Goal: Task Accomplishment & Management: Manage account settings

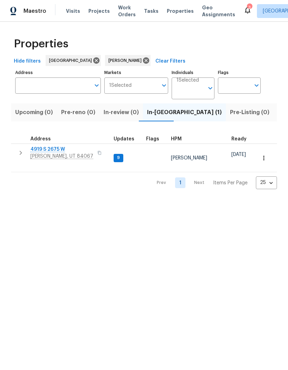
click at [45, 154] on span "[PERSON_NAME], UT 84067" at bounding box center [61, 156] width 63 height 7
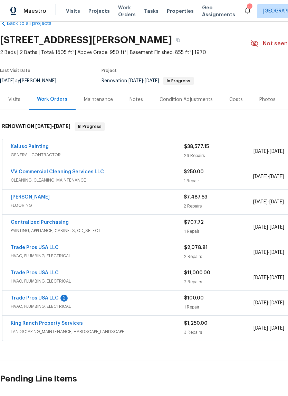
scroll to position [16, 0]
click at [41, 299] on link "Trade Pros USA LLC" at bounding box center [35, 298] width 48 height 5
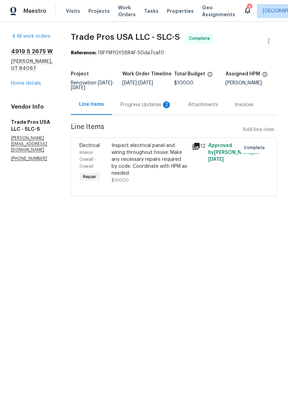
click at [150, 110] on div "Progress Updates 2" at bounding box center [146, 104] width 68 height 20
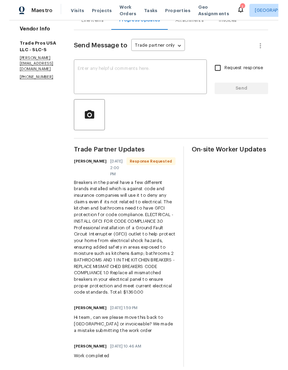
scroll to position [82, 0]
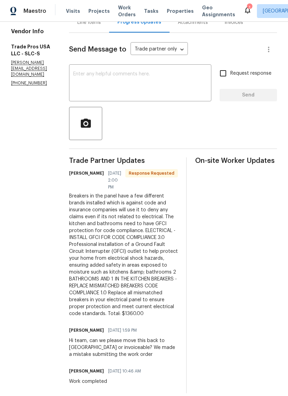
click at [165, 86] on textarea at bounding box center [140, 84] width 134 height 24
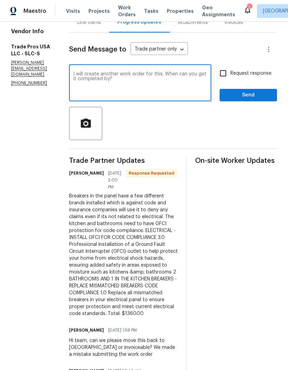
type textarea "I will create another work order for this. When can you get it completed by?"
click at [205, 128] on div at bounding box center [173, 123] width 208 height 33
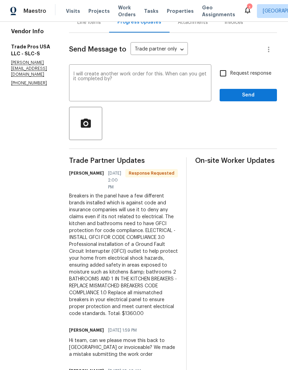
click at [224, 75] on input "Request response" at bounding box center [223, 73] width 15 height 15
checkbox input "true"
click at [258, 95] on span "Send" at bounding box center [249, 95] width 46 height 9
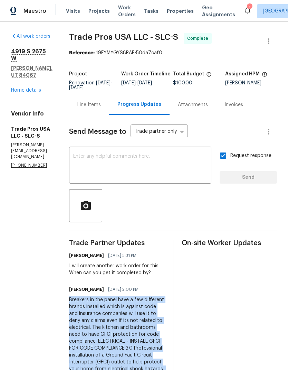
scroll to position [0, 0]
click at [31, 88] on link "Home details" at bounding box center [26, 90] width 30 height 5
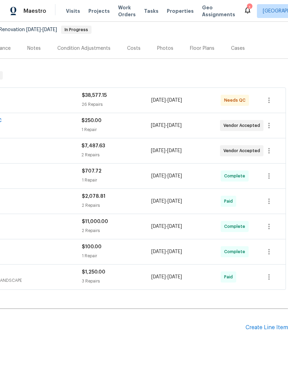
scroll to position [66, 102]
click at [271, 328] on div "Create Line Item" at bounding box center [267, 328] width 43 height 7
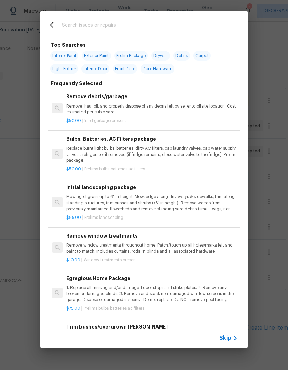
click at [118, 22] on input "text" at bounding box center [135, 26] width 147 height 10
type input "Elect"
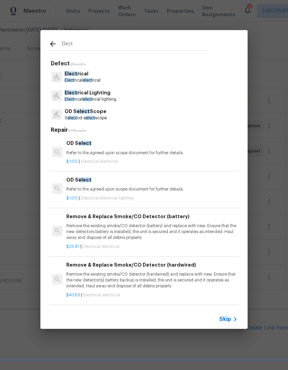
click at [101, 75] on p "Elect rical" at bounding box center [83, 73] width 36 height 7
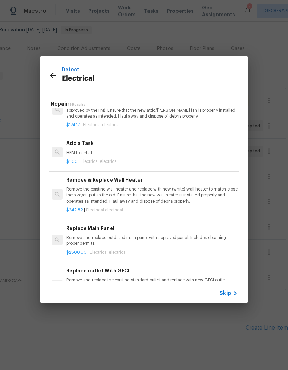
scroll to position [550, 1]
click at [156, 150] on p "HPM to detail" at bounding box center [152, 153] width 172 height 6
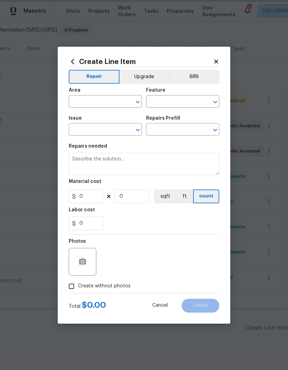
type input "Electrical"
type input "Add a Task $1.00"
type textarea "HPM to detail"
type input "1"
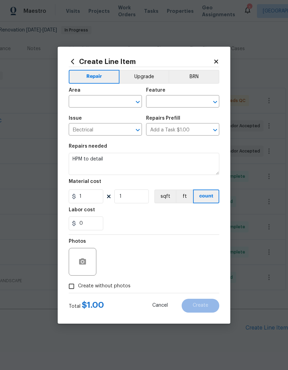
click at [104, 99] on input "text" at bounding box center [96, 102] width 54 height 11
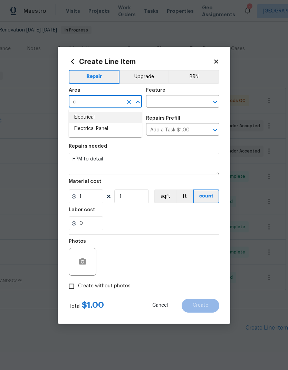
click at [104, 119] on li "Electrical" at bounding box center [105, 117] width 73 height 11
type input "Electrical"
click at [185, 101] on input "text" at bounding box center [173, 102] width 54 height 11
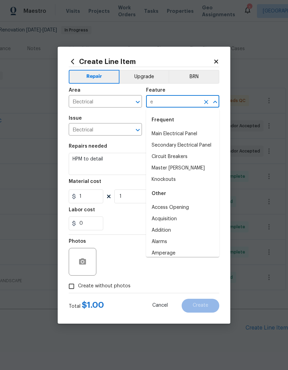
click at [196, 133] on li "Main Electrical Panel" at bounding box center [182, 133] width 73 height 11
type input "Main Electrical Panel"
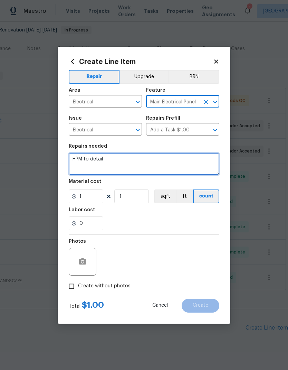
click at [109, 165] on textarea "HPM to detail" at bounding box center [144, 164] width 151 height 22
click at [94, 159] on textarea "HPM to detail" at bounding box center [144, 164] width 151 height 22
click at [89, 162] on textarea "HPM to detail" at bounding box center [144, 164] width 151 height 22
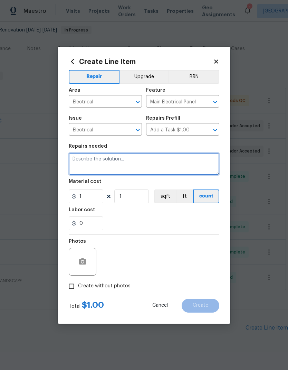
click at [93, 163] on textarea at bounding box center [144, 164] width 151 height 22
click at [84, 164] on textarea at bounding box center [144, 164] width 151 height 22
paste textarea "Breakers in the panel have a few different brands installed which is against co…"
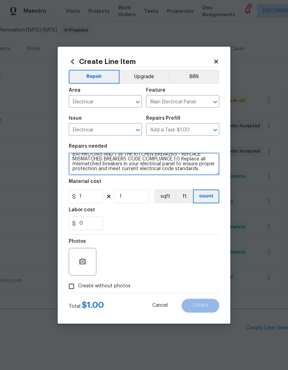
scroll to position [48, 0]
type textarea "Breakers in the panel have a few different brands installed which is against co…"
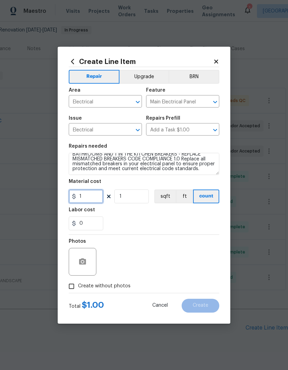
click at [92, 200] on input "1" at bounding box center [86, 197] width 35 height 14
type input "1360"
click at [182, 219] on div "0" at bounding box center [144, 224] width 151 height 14
click at [74, 288] on input "Create without photos" at bounding box center [71, 286] width 13 height 13
checkbox input "true"
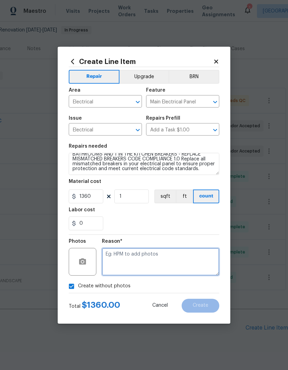
click at [180, 261] on textarea at bounding box center [161, 262] width 118 height 28
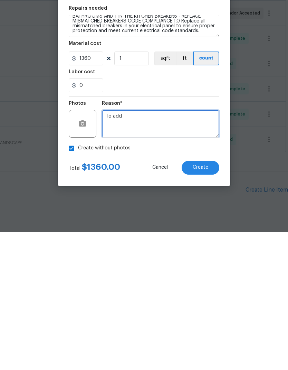
type textarea "To add"
click at [214, 299] on button "Create" at bounding box center [201, 306] width 38 height 14
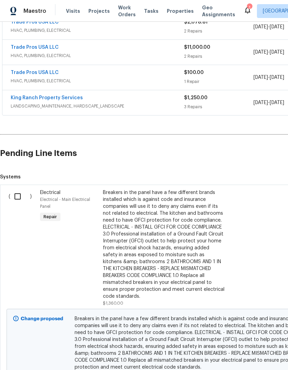
scroll to position [242, 0]
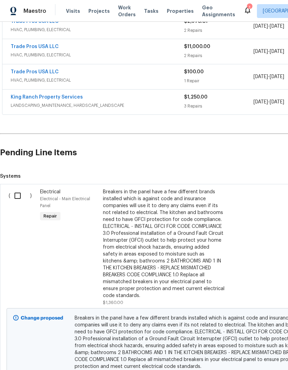
click at [16, 189] on input "checkbox" at bounding box center [20, 196] width 20 height 15
checkbox input "true"
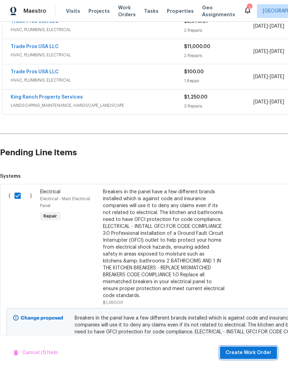
click at [254, 352] on span "Create Work Order" at bounding box center [249, 353] width 46 height 9
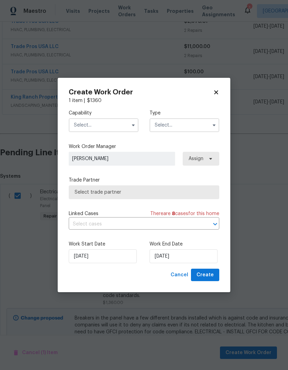
click at [105, 126] on input "text" at bounding box center [104, 125] width 70 height 14
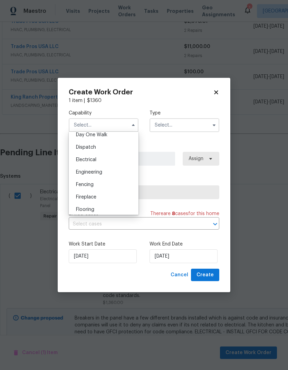
scroll to position [199, 0]
click at [102, 159] on div "Electrical" at bounding box center [104, 159] width 66 height 12
type input "Electrical"
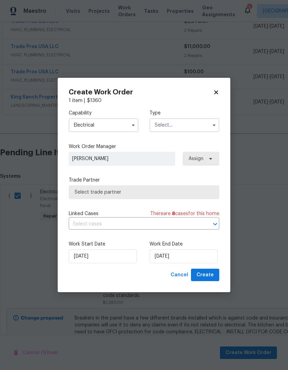
click at [176, 126] on input "text" at bounding box center [185, 125] width 70 height 14
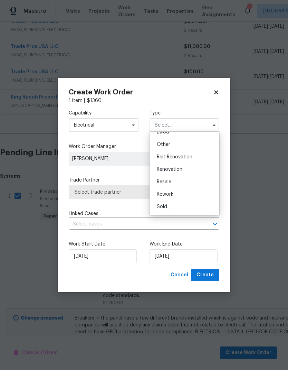
scroll to position [82, 0]
click at [183, 171] on div "Renovation" at bounding box center [184, 169] width 66 height 12
type input "Renovation"
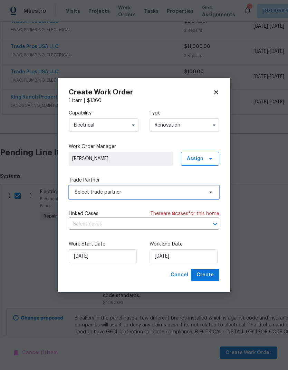
click at [151, 191] on span "Select trade partner" at bounding box center [139, 192] width 129 height 7
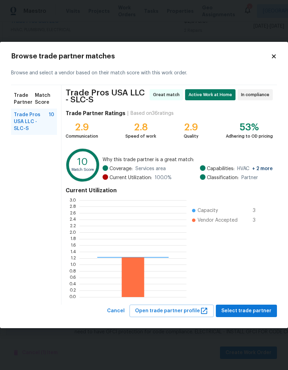
scroll to position [97, 107]
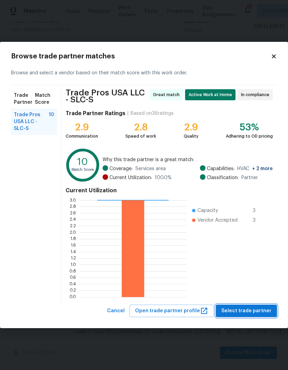
click at [264, 310] on span "Select trade partner" at bounding box center [247, 311] width 50 height 9
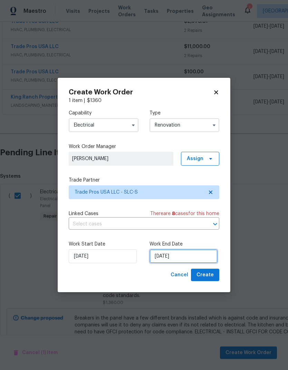
click at [200, 257] on input "[DATE]" at bounding box center [184, 256] width 68 height 14
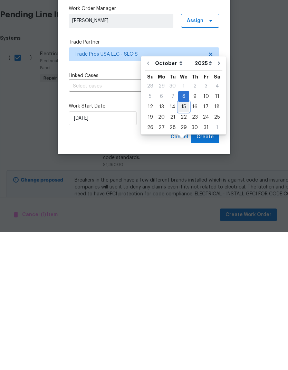
click at [183, 240] on div "15" at bounding box center [183, 245] width 11 height 10
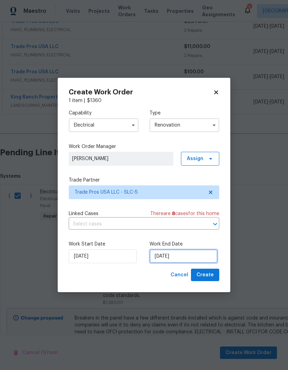
click at [199, 257] on input "[DATE]" at bounding box center [184, 256] width 68 height 14
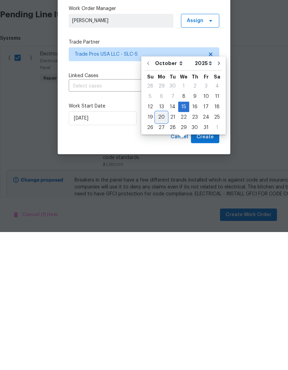
click at [163, 250] on div "20" at bounding box center [161, 255] width 11 height 10
type input "[DATE]"
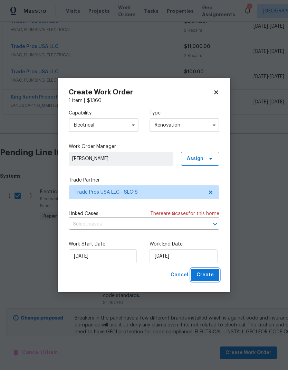
click at [207, 276] on span "Create" at bounding box center [205, 275] width 17 height 9
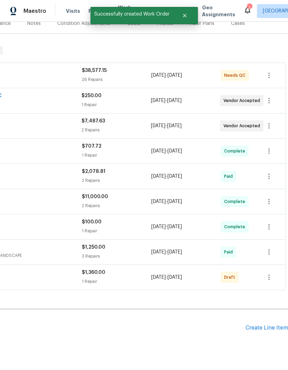
scroll to position [92, 102]
click at [272, 273] on icon "button" at bounding box center [269, 277] width 8 height 8
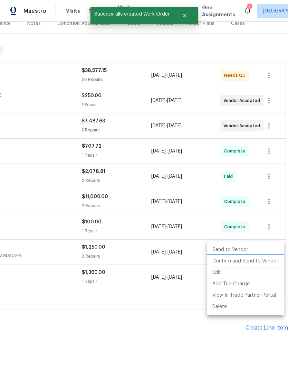
click at [255, 264] on li "Confirm and Send to Vendor" at bounding box center [245, 261] width 77 height 11
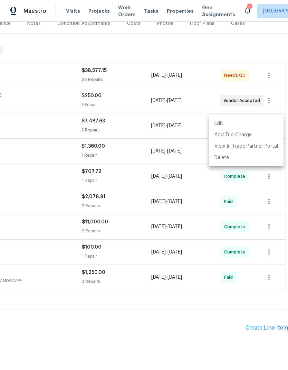
click at [164, 328] on div at bounding box center [144, 185] width 288 height 370
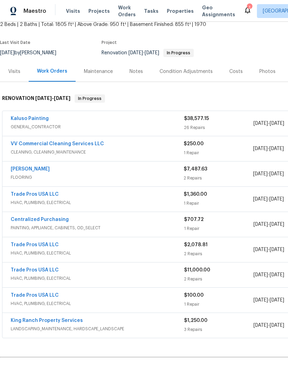
scroll to position [44, 0]
click at [48, 192] on link "Trade Pros USA LLC" at bounding box center [35, 194] width 48 height 5
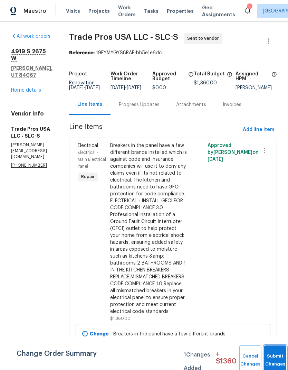
click at [274, 358] on button "Submit Changes" at bounding box center [276, 361] width 22 height 30
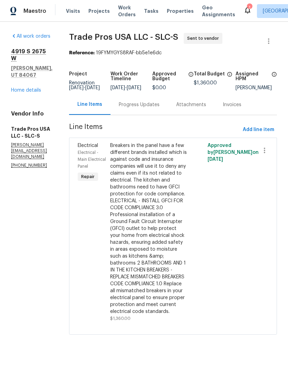
click at [157, 108] on div "Progress Updates" at bounding box center [139, 104] width 41 height 7
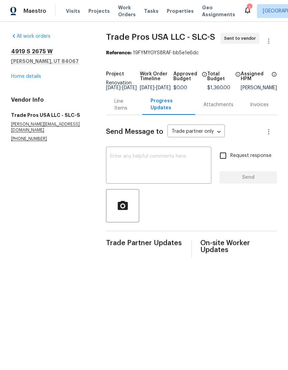
click at [150, 162] on textarea at bounding box center [158, 166] width 97 height 24
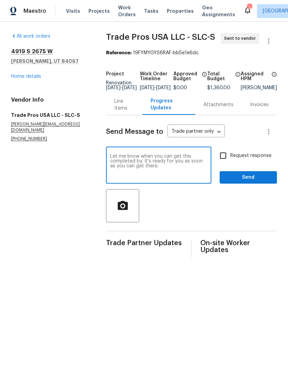
type textarea "Let me know when you can get this completed by. It’s ready for you as soon as y…"
click at [223, 161] on input "Request response" at bounding box center [223, 155] width 15 height 15
checkbox input "true"
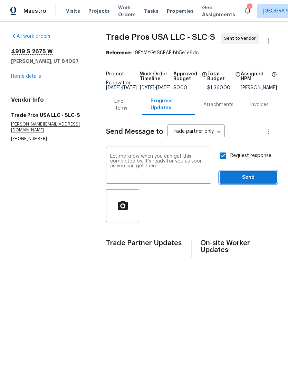
click at [256, 182] on span "Send" at bounding box center [249, 177] width 46 height 9
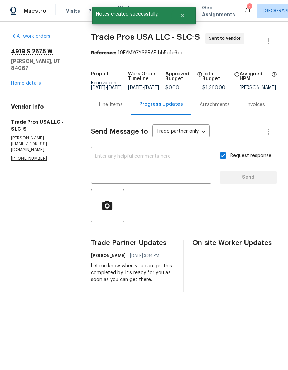
click at [34, 81] on link "Home details" at bounding box center [26, 83] width 30 height 5
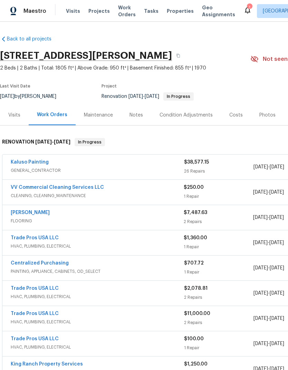
click at [26, 164] on link "Kaluso Painting" at bounding box center [30, 162] width 38 height 5
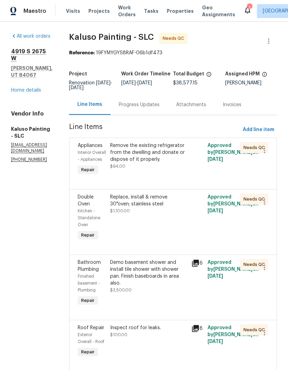
click at [175, 163] on div "Remove the existing refrigerator from the dwelling and donate or dispose of it …" at bounding box center [148, 152] width 77 height 21
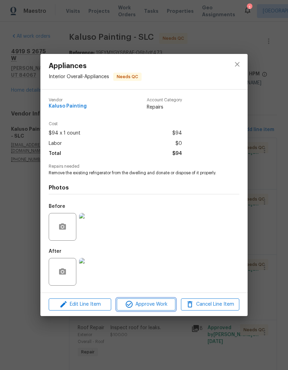
click at [158, 306] on span "Approve Work" at bounding box center [146, 304] width 54 height 9
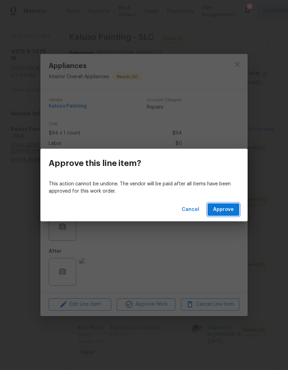
click at [233, 210] on span "Approve" at bounding box center [223, 209] width 21 height 9
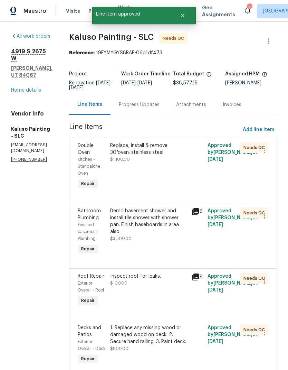
click at [162, 175] on div "Replace, install & remove 30"oven; stainless steel $1,100.00" at bounding box center [148, 166] width 81 height 53
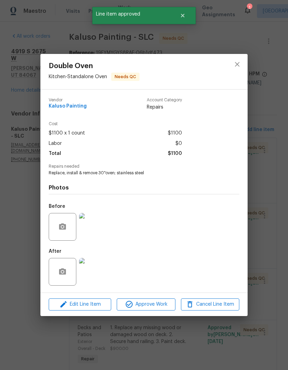
click at [91, 274] on img at bounding box center [93, 272] width 28 height 28
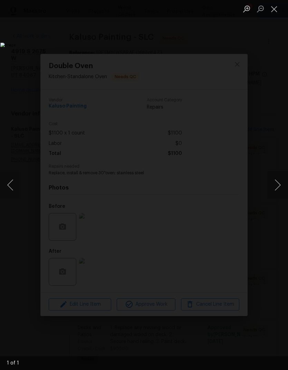
click at [273, 9] on button "Close lightbox" at bounding box center [275, 9] width 14 height 12
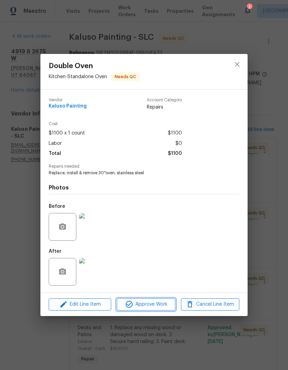
click at [155, 306] on span "Approve Work" at bounding box center [146, 304] width 54 height 9
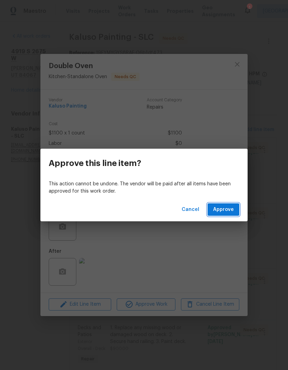
click at [228, 211] on span "Approve" at bounding box center [223, 209] width 21 height 9
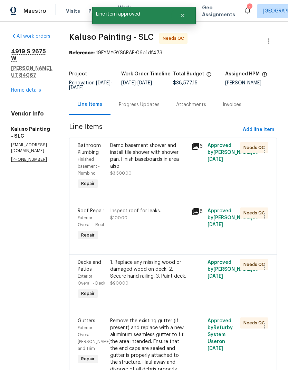
click at [167, 185] on div "Demo basement shower and install tile shower with shower pan. Finish baseboards…" at bounding box center [148, 166] width 81 height 53
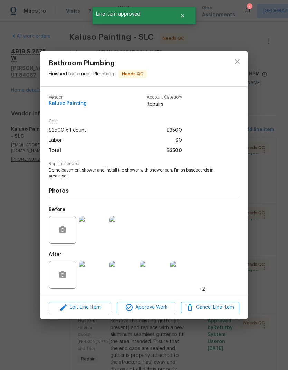
click at [94, 279] on img at bounding box center [93, 275] width 28 height 28
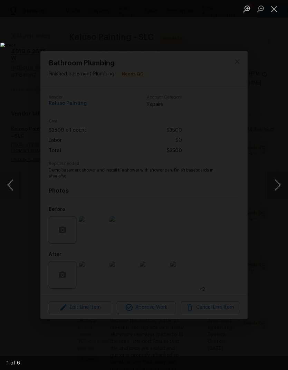
click at [275, 13] on button "Close lightbox" at bounding box center [275, 9] width 14 height 12
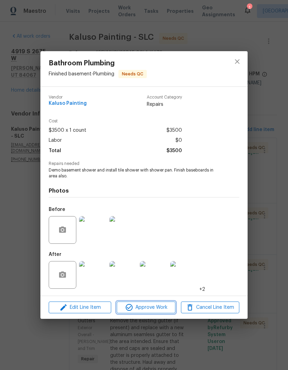
click at [155, 311] on span "Approve Work" at bounding box center [146, 307] width 54 height 9
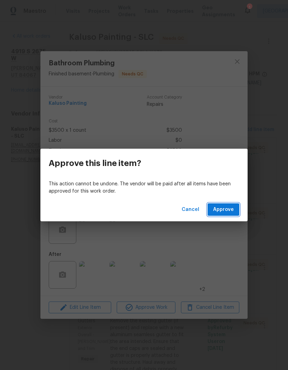
click at [228, 211] on span "Approve" at bounding box center [223, 209] width 21 height 9
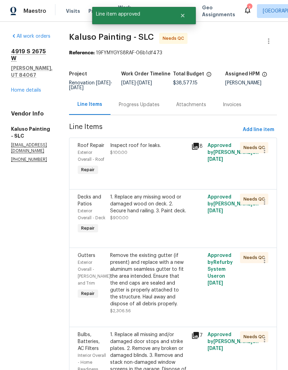
click at [169, 179] on div "Inspect roof for leaks. $100.00" at bounding box center [148, 159] width 81 height 39
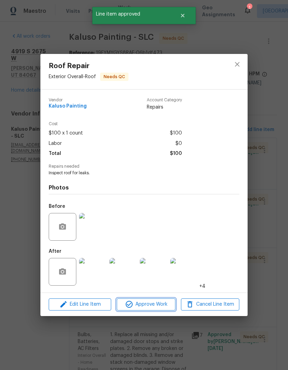
click at [156, 309] on span "Approve Work" at bounding box center [146, 304] width 54 height 9
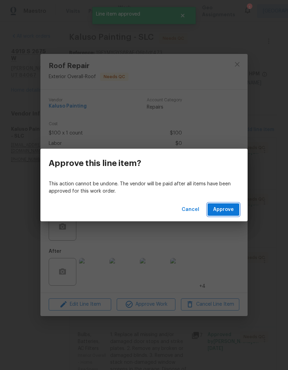
click at [229, 212] on span "Approve" at bounding box center [223, 209] width 21 height 9
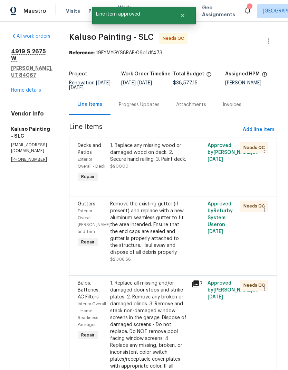
click at [172, 170] on div "1. Replace any missing wood or damaged wood on deck. 2. Secure hand railing. 3.…" at bounding box center [148, 156] width 77 height 28
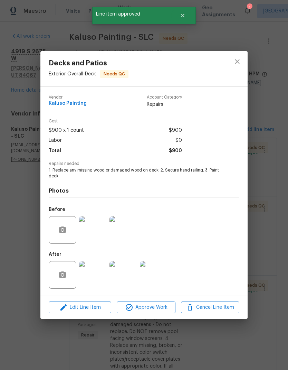
click at [94, 279] on img at bounding box center [93, 275] width 28 height 28
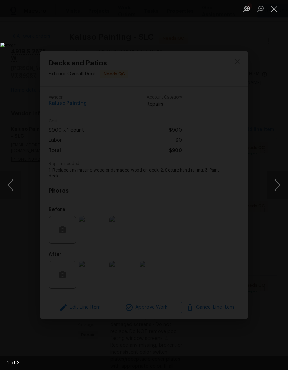
click at [279, 187] on button "Next image" at bounding box center [278, 185] width 21 height 28
click at [275, 13] on button "Close lightbox" at bounding box center [275, 9] width 14 height 12
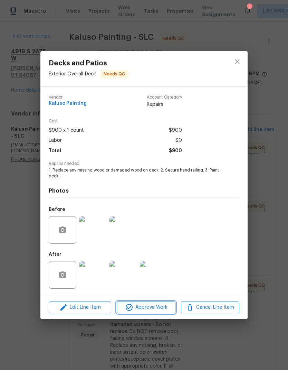
click at [157, 310] on span "Approve Work" at bounding box center [146, 307] width 54 height 9
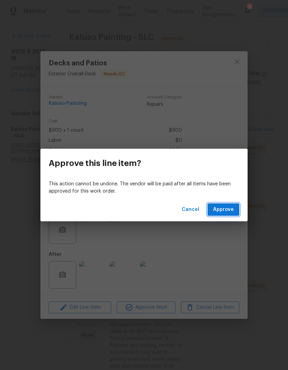
click at [227, 212] on span "Approve" at bounding box center [223, 209] width 21 height 9
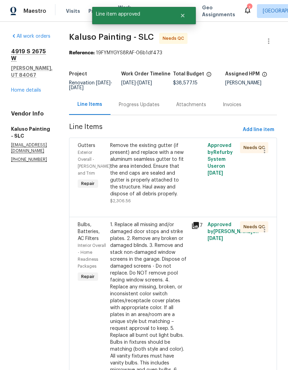
click at [170, 197] on div "Remove the existing gutter (if present) and replace with a new aluminum seamles…" at bounding box center [148, 169] width 77 height 55
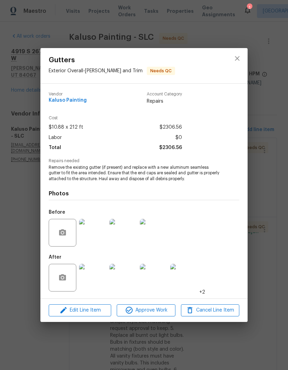
click at [97, 281] on img at bounding box center [93, 278] width 28 height 28
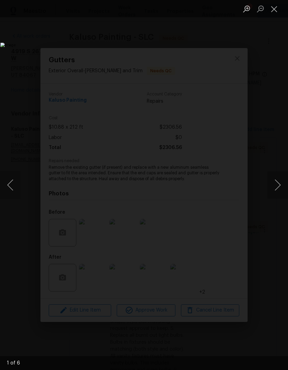
click at [278, 185] on button "Next image" at bounding box center [278, 185] width 21 height 28
click at [277, 184] on button "Next image" at bounding box center [278, 185] width 21 height 28
click at [278, 186] on button "Next image" at bounding box center [278, 185] width 21 height 28
click at [277, 185] on button "Next image" at bounding box center [278, 185] width 21 height 28
click at [277, 12] on button "Close lightbox" at bounding box center [275, 9] width 14 height 12
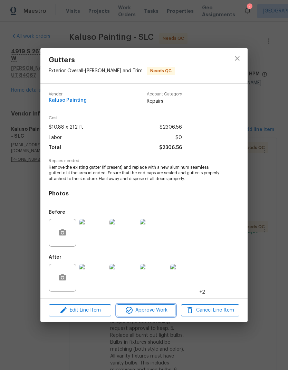
click at [155, 313] on span "Approve Work" at bounding box center [146, 310] width 54 height 9
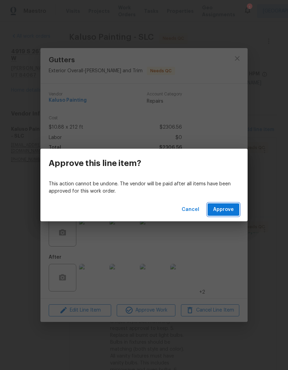
click at [230, 206] on span "Approve" at bounding box center [223, 209] width 21 height 9
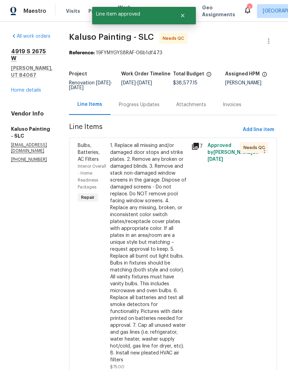
click at [162, 204] on div "1. Replace all missing and/or damaged door stops and strike plates. 2. Remove a…" at bounding box center [148, 252] width 77 height 221
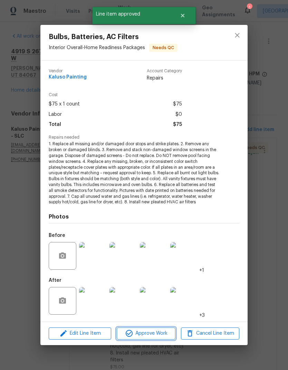
click at [160, 335] on span "Approve Work" at bounding box center [146, 333] width 54 height 9
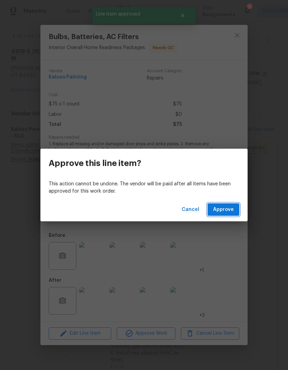
click at [229, 210] on span "Approve" at bounding box center [223, 209] width 21 height 9
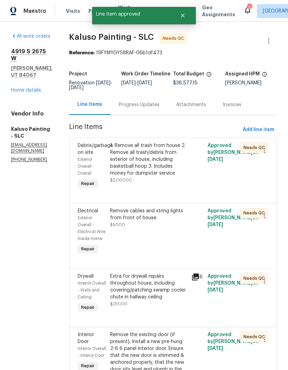
click at [169, 176] on div "1. Remove all trash from house 2. Remove all trash/debris from exterior of hous…" at bounding box center [148, 159] width 77 height 35
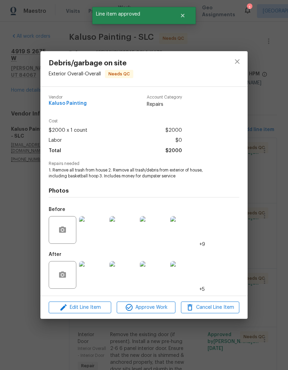
click at [97, 275] on img at bounding box center [93, 275] width 28 height 28
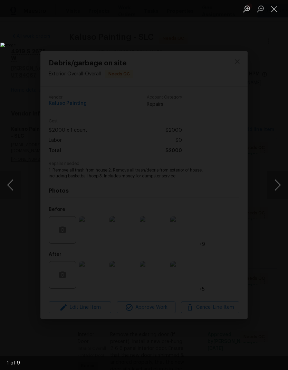
click at [277, 185] on button "Next image" at bounding box center [278, 185] width 21 height 28
click at [13, 188] on button "Previous image" at bounding box center [10, 185] width 21 height 28
click at [277, 187] on button "Next image" at bounding box center [278, 185] width 21 height 28
click at [276, 187] on button "Next image" at bounding box center [278, 185] width 21 height 28
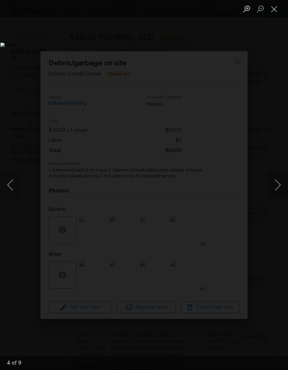
click at [275, 186] on button "Next image" at bounding box center [278, 185] width 21 height 28
click at [276, 187] on button "Next image" at bounding box center [278, 185] width 21 height 28
click at [275, 10] on button "Close lightbox" at bounding box center [275, 9] width 14 height 12
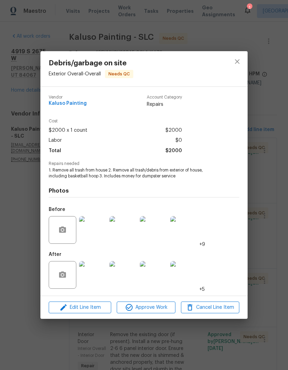
click at [156, 309] on span "Approve Work" at bounding box center [146, 307] width 54 height 9
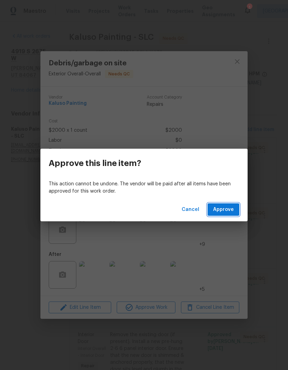
click at [228, 213] on span "Approve" at bounding box center [223, 209] width 21 height 9
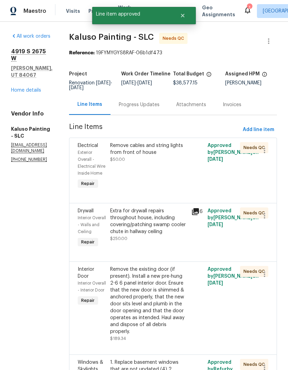
click at [170, 178] on div "Remove cables and string lights from front of house $50.00" at bounding box center [148, 166] width 81 height 53
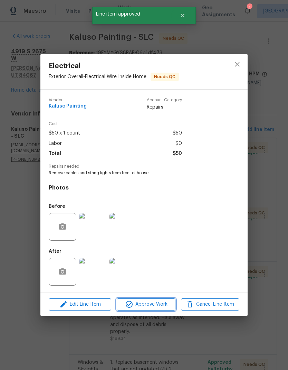
click at [157, 309] on span "Approve Work" at bounding box center [146, 304] width 54 height 9
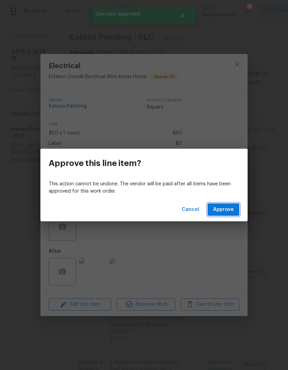
click at [229, 211] on span "Approve" at bounding box center [223, 209] width 21 height 9
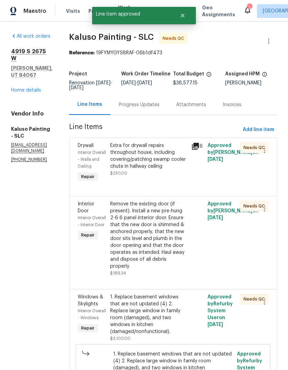
click at [168, 177] on div "Extra for drywall repairs throughout house, including covering/patching swamp c…" at bounding box center [148, 159] width 77 height 35
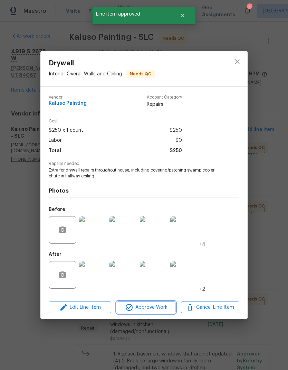
click at [158, 309] on span "Approve Work" at bounding box center [146, 307] width 54 height 9
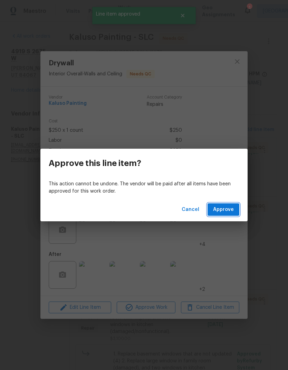
click at [229, 209] on span "Approve" at bounding box center [223, 209] width 21 height 9
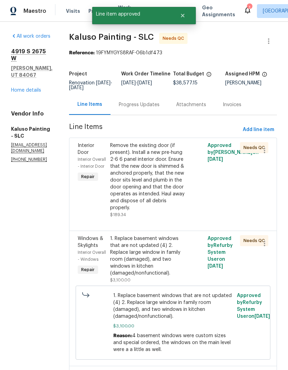
click at [167, 184] on div "Remove the existing door (if present). Install a new pre-hung 2-6 6 panel inter…" at bounding box center [148, 176] width 77 height 69
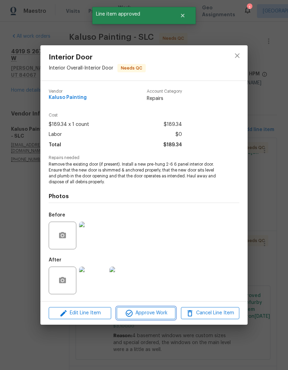
click at [157, 314] on span "Approve Work" at bounding box center [146, 313] width 54 height 9
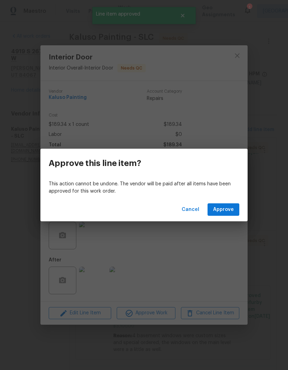
click at [227, 209] on span "Approve" at bounding box center [223, 209] width 21 height 9
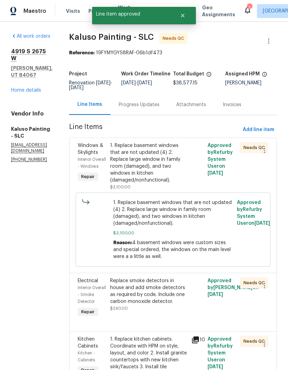
click at [163, 174] on div "1. Replace basement windows that are not updated (4) 2. Replace large window in…" at bounding box center [148, 163] width 77 height 42
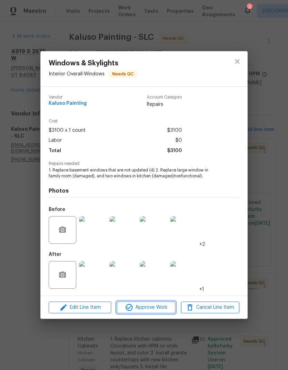
click at [159, 309] on span "Approve Work" at bounding box center [146, 307] width 54 height 9
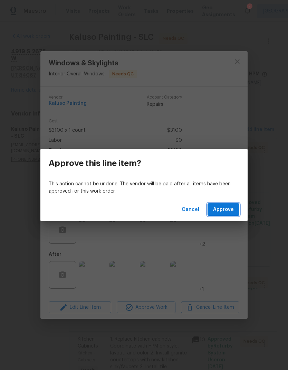
click at [235, 209] on button "Approve" at bounding box center [224, 209] width 32 height 13
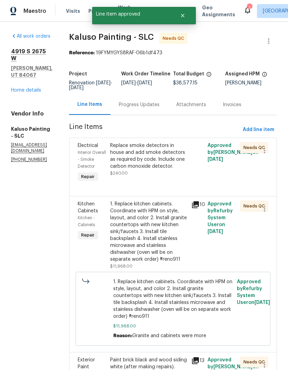
click at [166, 170] on div "Replace smoke detectors in house and add smoke detectors as required by code. I…" at bounding box center [148, 156] width 77 height 28
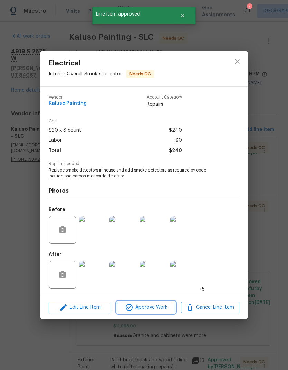
click at [162, 310] on span "Approve Work" at bounding box center [146, 307] width 54 height 9
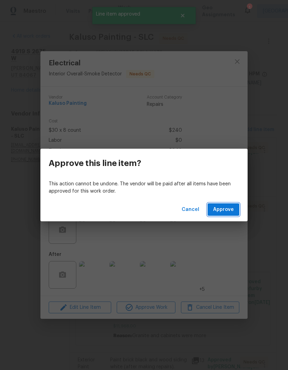
click at [230, 206] on span "Approve" at bounding box center [223, 209] width 21 height 9
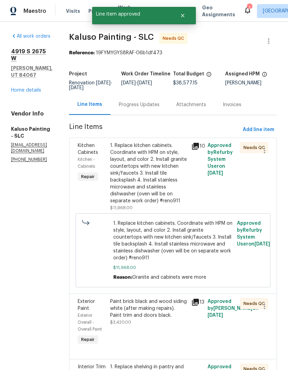
click at [160, 185] on div "1. Replace kitchen cabinets. Coordinate with HPM on style, layout, and color 2.…" at bounding box center [148, 173] width 77 height 62
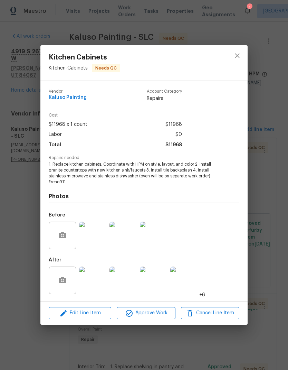
click at [96, 285] on img at bounding box center [93, 281] width 28 height 28
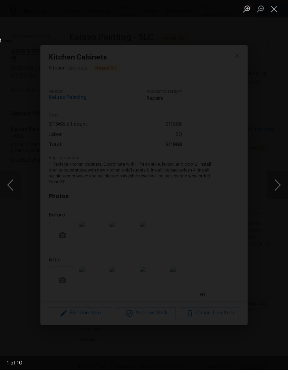
click at [277, 185] on button "Next image" at bounding box center [278, 185] width 21 height 28
click at [276, 185] on button "Next image" at bounding box center [278, 185] width 21 height 28
click at [277, 182] on button "Next image" at bounding box center [278, 185] width 21 height 28
click at [275, 185] on button "Next image" at bounding box center [278, 185] width 21 height 28
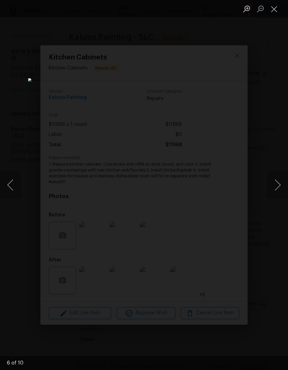
click at [273, 184] on button "Next image" at bounding box center [278, 185] width 21 height 28
click at [273, 10] on button "Close lightbox" at bounding box center [275, 9] width 14 height 12
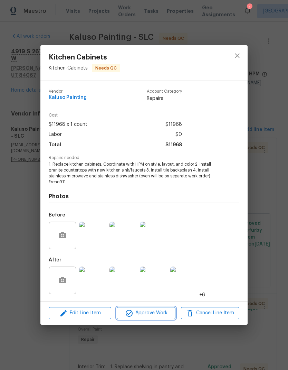
click at [153, 317] on span "Approve Work" at bounding box center [146, 313] width 54 height 9
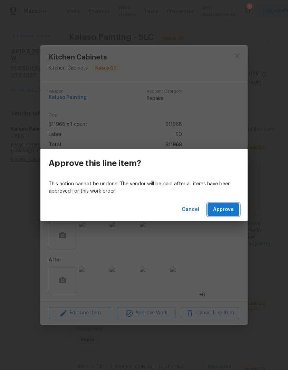
click at [233, 208] on span "Approve" at bounding box center [223, 209] width 21 height 9
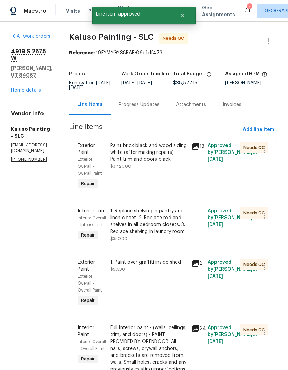
click at [160, 163] on div "Paint brick black and wood siding white (after making repairs). Paint trim and …" at bounding box center [148, 152] width 77 height 21
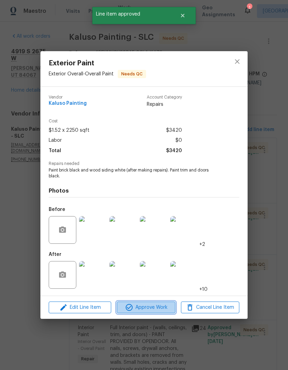
click at [162, 308] on span "Approve Work" at bounding box center [146, 307] width 54 height 9
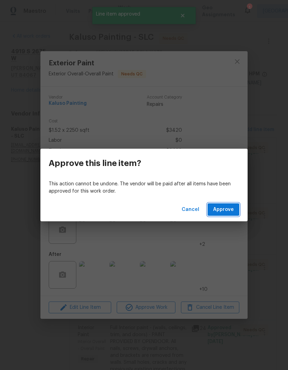
click at [231, 209] on span "Approve" at bounding box center [223, 209] width 21 height 9
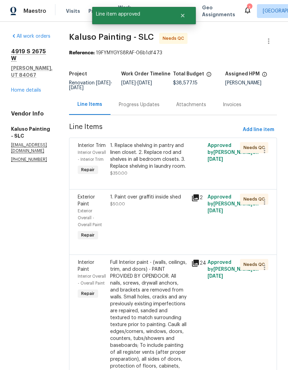
click at [163, 170] on div "1. Replace shelving in pantry and linen closet. 2. Replace rod and shelves in a…" at bounding box center [148, 156] width 77 height 28
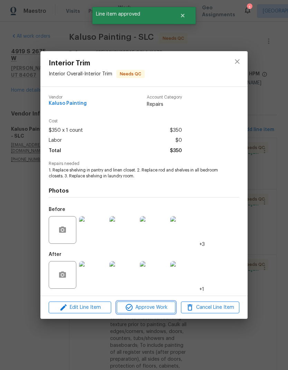
click at [163, 308] on span "Approve Work" at bounding box center [146, 307] width 54 height 9
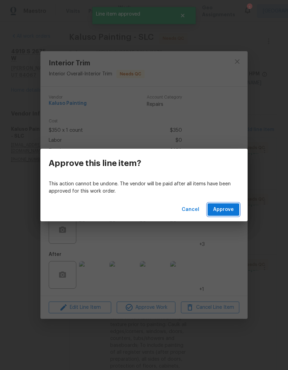
click at [233, 212] on span "Approve" at bounding box center [223, 209] width 21 height 9
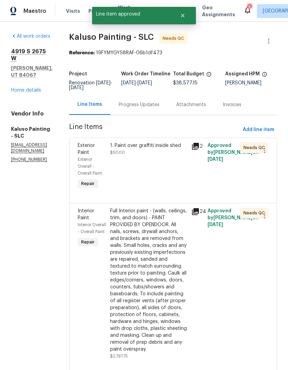
click at [161, 178] on div "1. Paint over graffiti inside shed $50.00" at bounding box center [148, 166] width 81 height 53
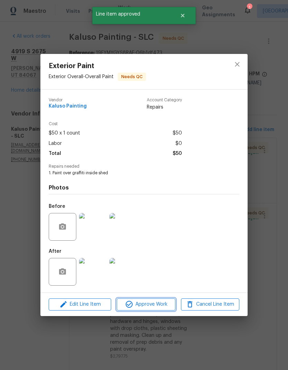
click at [156, 308] on span "Approve Work" at bounding box center [146, 304] width 54 height 9
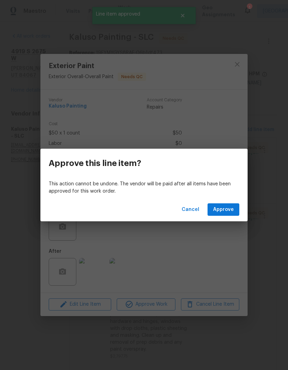
click at [232, 211] on span "Approve" at bounding box center [223, 209] width 21 height 9
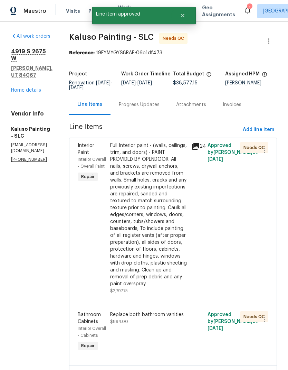
click at [158, 201] on div "Full Interior paint - (walls, ceilings, trim, and doors) - PAINT PROVIDED BY OP…" at bounding box center [148, 214] width 77 height 145
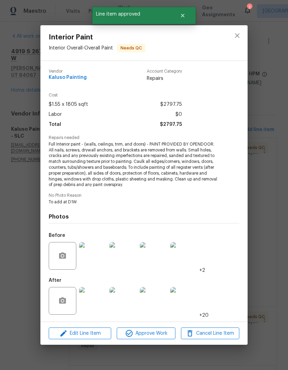
click at [93, 304] on img at bounding box center [93, 301] width 28 height 28
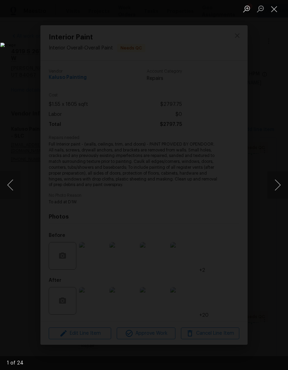
click at [277, 188] on button "Next image" at bounding box center [278, 185] width 21 height 28
click at [279, 187] on button "Next image" at bounding box center [278, 185] width 21 height 28
click at [278, 188] on button "Next image" at bounding box center [278, 185] width 21 height 28
click at [278, 189] on button "Next image" at bounding box center [278, 185] width 21 height 28
click at [277, 190] on button "Next image" at bounding box center [278, 185] width 21 height 28
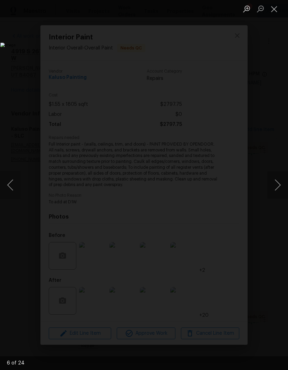
click at [277, 190] on button "Next image" at bounding box center [278, 185] width 21 height 28
click at [276, 191] on button "Next image" at bounding box center [278, 185] width 21 height 28
click at [276, 192] on button "Next image" at bounding box center [278, 185] width 21 height 28
click at [275, 193] on button "Next image" at bounding box center [278, 185] width 21 height 28
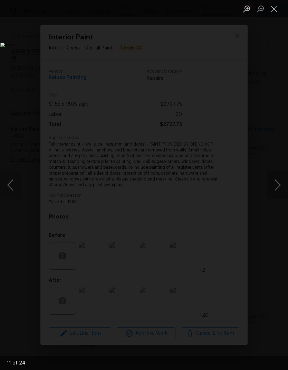
click at [275, 193] on button "Next image" at bounding box center [278, 185] width 21 height 28
click at [275, 192] on button "Next image" at bounding box center [278, 185] width 21 height 28
click at [275, 193] on button "Next image" at bounding box center [278, 185] width 21 height 28
click at [276, 192] on button "Next image" at bounding box center [278, 185] width 21 height 28
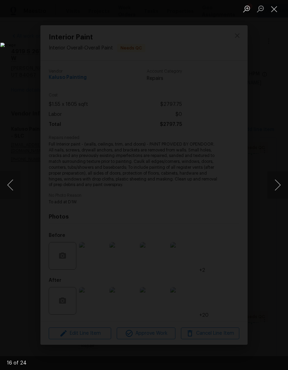
click at [276, 192] on button "Next image" at bounding box center [278, 185] width 21 height 28
click at [273, 8] on button "Close lightbox" at bounding box center [275, 9] width 14 height 12
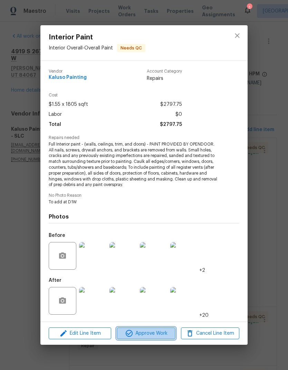
click at [152, 338] on span "Approve Work" at bounding box center [146, 333] width 54 height 9
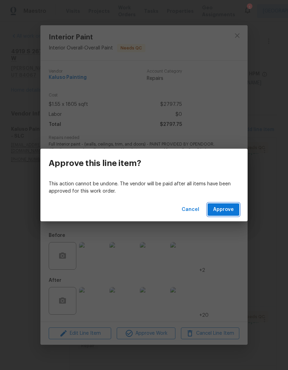
click at [232, 209] on span "Approve" at bounding box center [223, 209] width 21 height 9
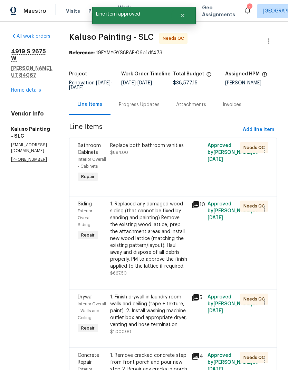
click at [166, 175] on div "Replace both bathroom vanities $894.00" at bounding box center [148, 163] width 81 height 46
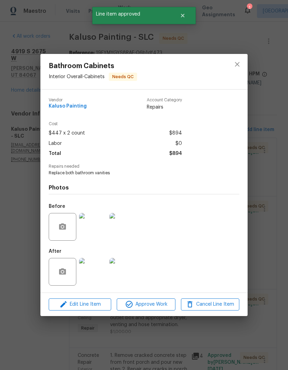
click at [98, 275] on img at bounding box center [93, 272] width 28 height 28
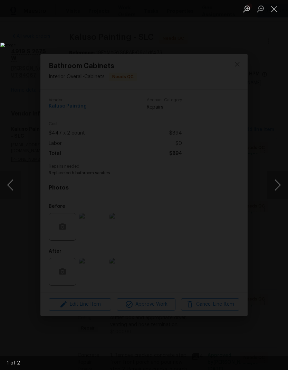
click at [276, 186] on button "Next image" at bounding box center [278, 185] width 21 height 28
click at [275, 182] on button "Next image" at bounding box center [278, 185] width 21 height 28
click at [276, 13] on button "Close lightbox" at bounding box center [275, 9] width 14 height 12
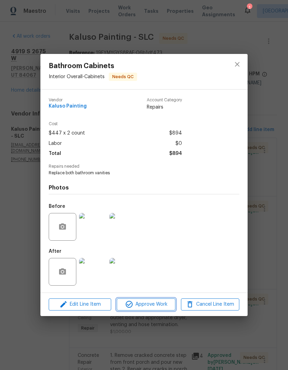
click at [162, 304] on span "Approve Work" at bounding box center [146, 304] width 54 height 9
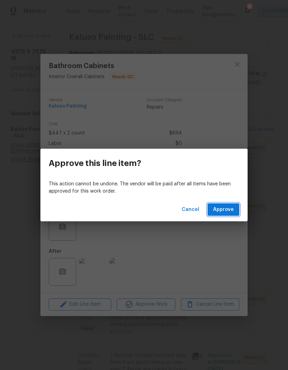
click at [231, 208] on span "Approve" at bounding box center [223, 209] width 21 height 9
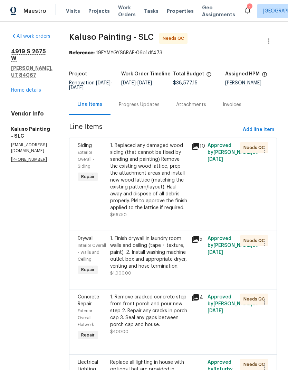
click at [159, 199] on div "1. Replaced any damaged wood siding (that cannot be fixed by sanding and painti…" at bounding box center [148, 176] width 77 height 69
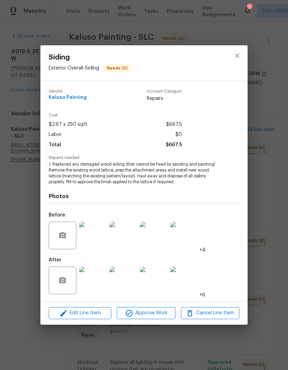
click at [93, 284] on img at bounding box center [93, 281] width 28 height 28
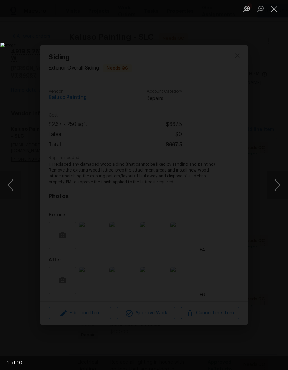
click at [277, 184] on button "Next image" at bounding box center [278, 185] width 21 height 28
click at [275, 185] on button "Next image" at bounding box center [278, 185] width 21 height 28
click at [276, 13] on button "Close lightbox" at bounding box center [275, 9] width 14 height 12
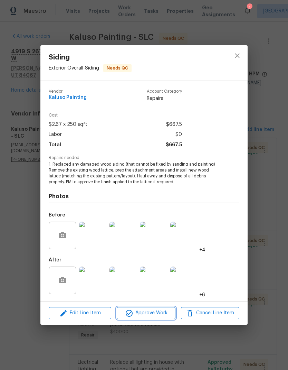
click at [160, 315] on span "Approve Work" at bounding box center [146, 313] width 54 height 9
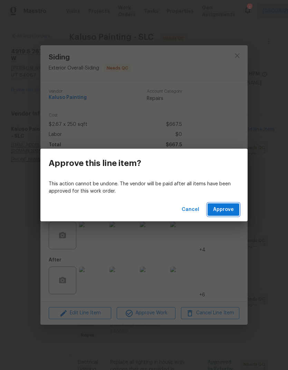
click at [230, 215] on button "Approve" at bounding box center [224, 209] width 32 height 13
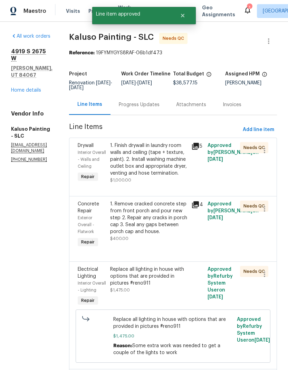
click at [165, 177] on div "1. Finish drywall in laundry room walls and ceiling (tape + texture, paint). 2.…" at bounding box center [148, 159] width 77 height 35
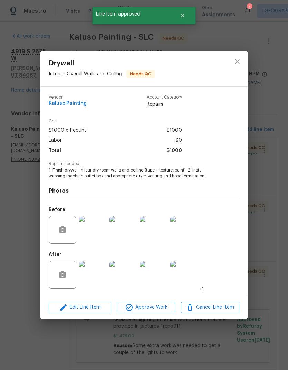
click at [95, 279] on img at bounding box center [93, 275] width 28 height 28
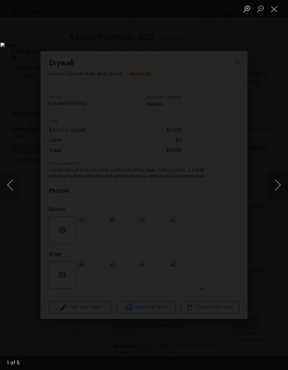
click at [275, 183] on button "Next image" at bounding box center [278, 185] width 21 height 28
click at [274, 182] on button "Next image" at bounding box center [278, 185] width 21 height 28
click at [277, 180] on button "Next image" at bounding box center [278, 185] width 21 height 28
click at [276, 178] on button "Next image" at bounding box center [278, 185] width 21 height 28
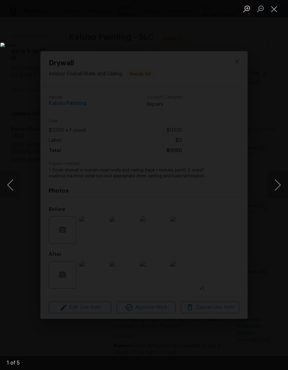
click at [277, 11] on button "Close lightbox" at bounding box center [275, 9] width 14 height 12
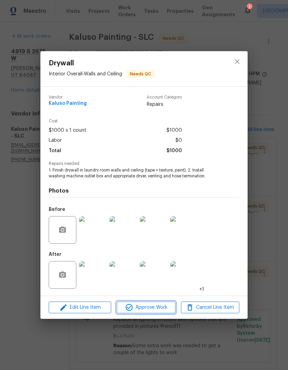
click at [164, 311] on span "Approve Work" at bounding box center [146, 307] width 54 height 9
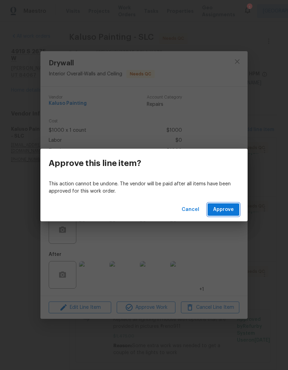
click at [235, 210] on button "Approve" at bounding box center [224, 209] width 32 height 13
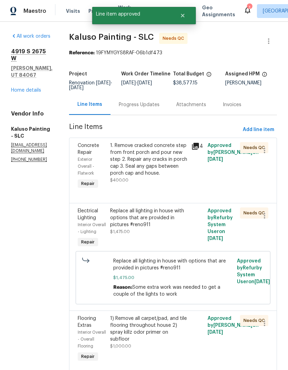
click at [163, 176] on div "1. Remove cracked concrete step from front porch and pour new step 2. Repair an…" at bounding box center [148, 159] width 77 height 35
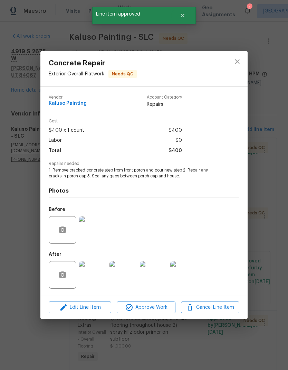
click at [98, 277] on img at bounding box center [93, 275] width 28 height 28
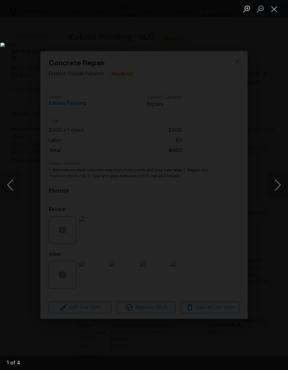
click at [277, 183] on button "Next image" at bounding box center [278, 185] width 21 height 28
click at [277, 12] on button "Close lightbox" at bounding box center [275, 9] width 14 height 12
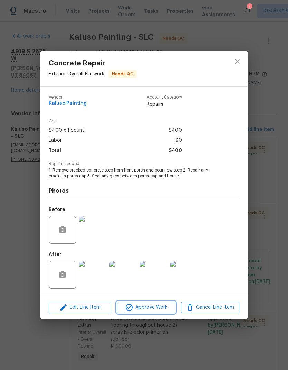
click at [159, 309] on span "Approve Work" at bounding box center [146, 307] width 54 height 9
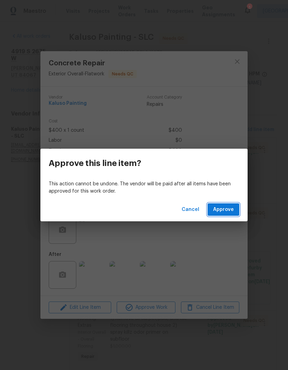
click at [235, 206] on button "Approve" at bounding box center [224, 209] width 32 height 13
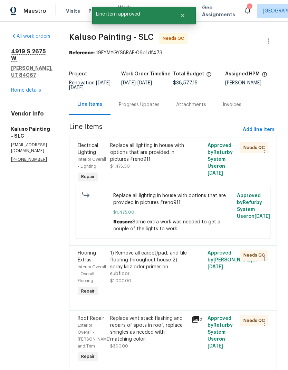
click at [172, 169] on div "Replace all lighting in house with options that are provided in pictures #reno9…" at bounding box center [148, 156] width 77 height 28
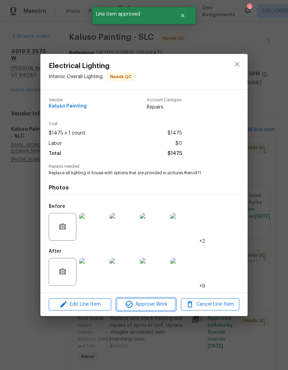
click at [161, 307] on span "Approve Work" at bounding box center [146, 304] width 54 height 9
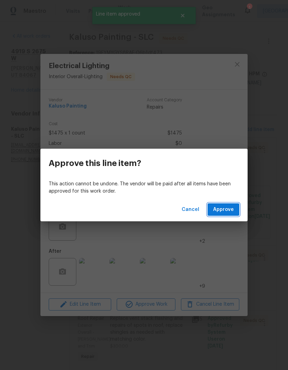
click at [230, 209] on span "Approve" at bounding box center [223, 209] width 21 height 9
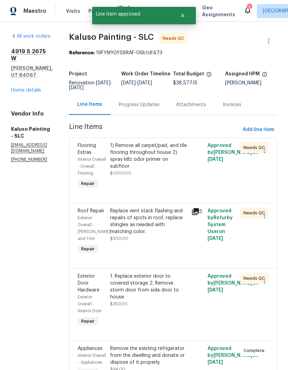
click at [161, 176] on div "1) Remove all carpet/pad, and tile flooring throughout house 2) spray killz odo…" at bounding box center [148, 159] width 77 height 35
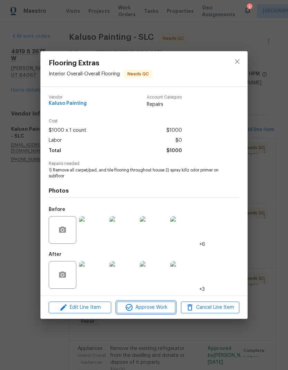
click at [155, 309] on span "Approve Work" at bounding box center [146, 307] width 54 height 9
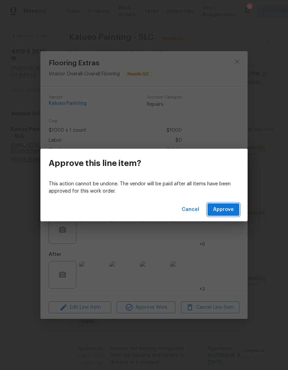
click at [234, 213] on button "Approve" at bounding box center [224, 209] width 32 height 13
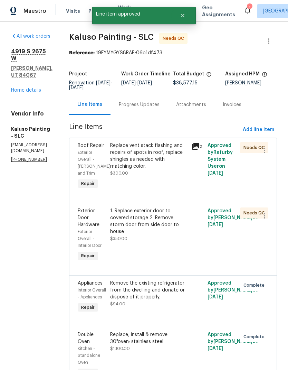
click at [157, 177] on div "Replace vent stack flashing and repairs of spots in roof, replace shingles as n…" at bounding box center [148, 159] width 77 height 35
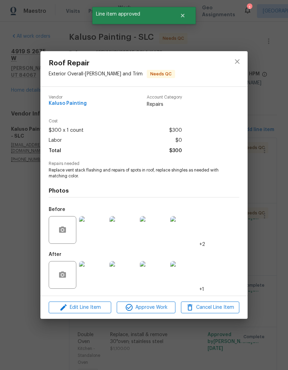
click at [100, 276] on img at bounding box center [93, 275] width 28 height 28
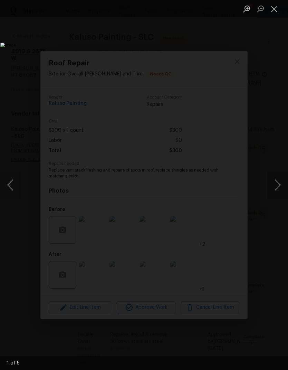
click at [278, 185] on button "Next image" at bounding box center [278, 185] width 21 height 28
click at [278, 186] on button "Next image" at bounding box center [278, 185] width 21 height 28
click at [277, 186] on button "Next image" at bounding box center [278, 185] width 21 height 28
click at [277, 184] on button "Next image" at bounding box center [278, 185] width 21 height 28
click at [277, 186] on button "Next image" at bounding box center [278, 185] width 21 height 28
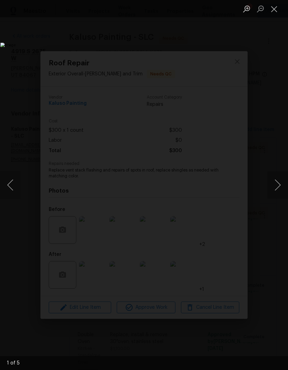
click at [275, 185] on button "Next image" at bounding box center [278, 185] width 21 height 28
click at [275, 187] on button "Next image" at bounding box center [278, 185] width 21 height 28
click at [278, 186] on button "Next image" at bounding box center [278, 185] width 21 height 28
click at [274, 10] on button "Close lightbox" at bounding box center [275, 9] width 14 height 12
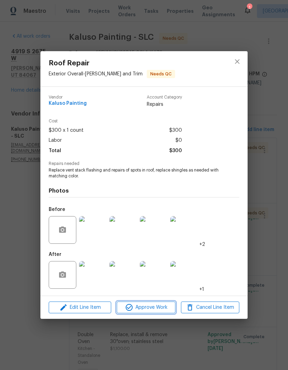
click at [162, 312] on button "Approve Work" at bounding box center [146, 308] width 58 height 12
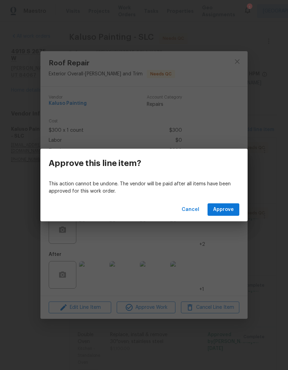
click at [229, 199] on div "Cancel Approve" at bounding box center [144, 210] width 208 height 24
click at [229, 208] on span "Approve" at bounding box center [223, 209] width 21 height 9
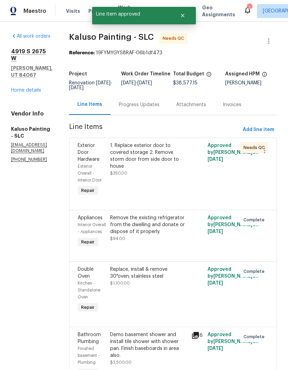
click at [162, 177] on div "1. Replace exterior door to covered storage 2. Remove storm door from side door…" at bounding box center [148, 159] width 77 height 35
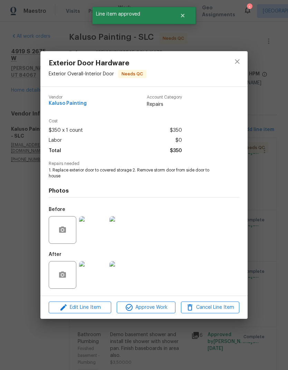
click at [95, 277] on img at bounding box center [93, 275] width 28 height 28
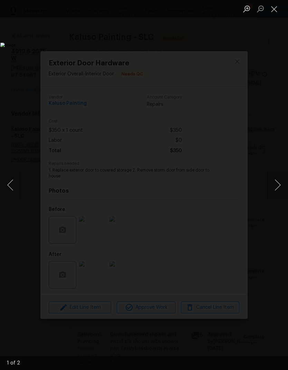
click at [277, 188] on button "Next image" at bounding box center [278, 185] width 21 height 28
click at [275, 10] on button "Close lightbox" at bounding box center [275, 9] width 14 height 12
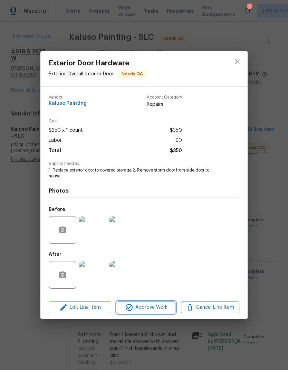
click at [157, 306] on span "Approve Work" at bounding box center [146, 307] width 54 height 9
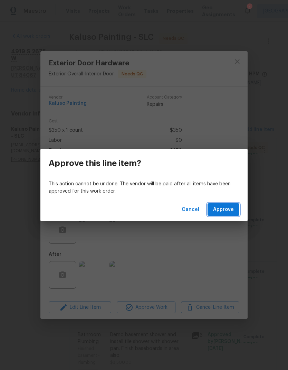
click at [224, 210] on span "Approve" at bounding box center [223, 209] width 21 height 9
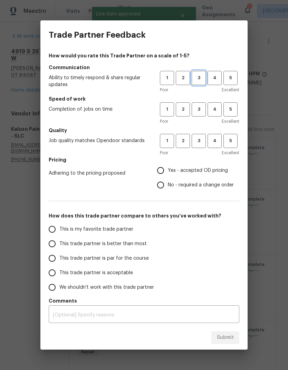
click at [200, 79] on span "3" at bounding box center [199, 78] width 13 height 8
click at [203, 108] on span "3" at bounding box center [199, 109] width 13 height 8
click at [204, 147] on button "3" at bounding box center [199, 141] width 14 height 14
click at [162, 172] on input "Yes - accepted OD pricing" at bounding box center [161, 170] width 15 height 15
radio input "true"
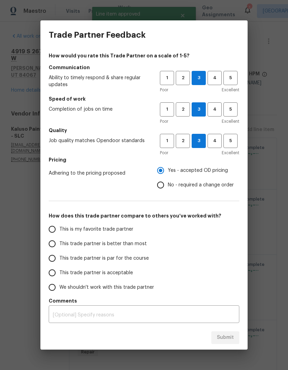
click at [56, 244] on input "This trade partner is better than most" at bounding box center [52, 244] width 15 height 15
click at [227, 339] on span "Submit" at bounding box center [225, 337] width 17 height 9
radio input "true"
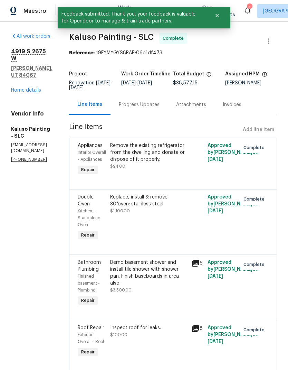
click at [31, 85] on div "All work orders 4919 S 2675 W Roy, UT 84067 Home details Vendor Info Kaluso Pai…" at bounding box center [32, 98] width 42 height 130
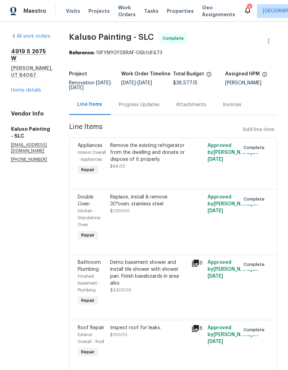
click at [36, 88] on link "Home details" at bounding box center [26, 90] width 30 height 5
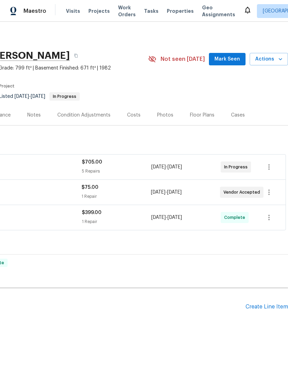
scroll to position [0, 102]
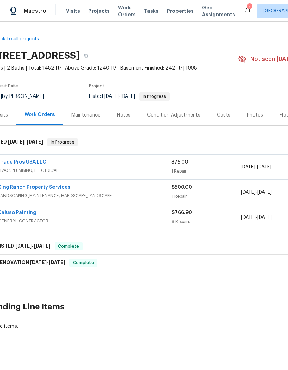
scroll to position [0, 9]
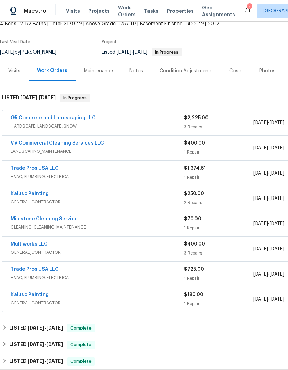
scroll to position [44, 0]
click at [81, 121] on link "GR Concrete and Landscaping LLC" at bounding box center [53, 118] width 85 height 5
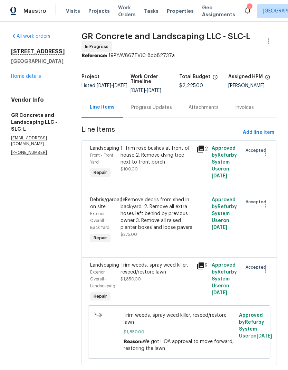
scroll to position [18, 0]
click at [166, 145] on div "1. Trim rose bushes at front of house 2. Remove dying tree next to front porch" at bounding box center [157, 155] width 72 height 21
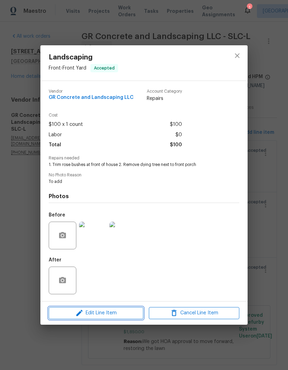
click at [116, 319] on button "Edit Line Item" at bounding box center [96, 313] width 95 height 12
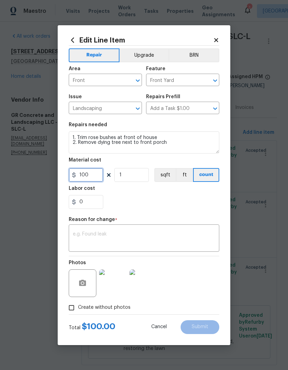
click at [96, 178] on input "100" at bounding box center [86, 175] width 35 height 14
type input "200"
click at [195, 201] on div "0" at bounding box center [144, 202] width 151 height 14
click at [137, 239] on textarea at bounding box center [144, 239] width 143 height 15
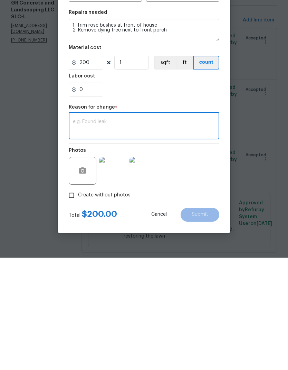
click at [160, 324] on span "Cancel" at bounding box center [159, 326] width 16 height 5
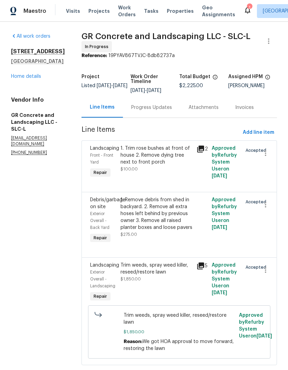
click at [171, 200] on div "1. Remove debris from shed in backyard. 2. Remove all extra hoses left behind b…" at bounding box center [157, 213] width 72 height 35
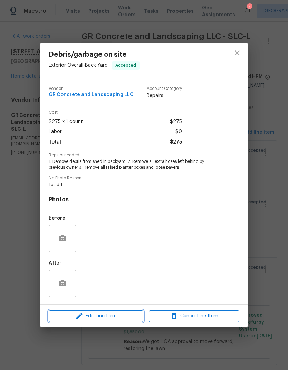
click at [114, 320] on span "Edit Line Item" at bounding box center [96, 316] width 91 height 9
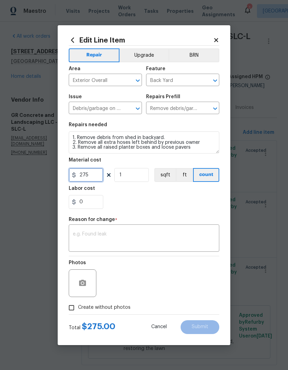
click at [95, 175] on input "275" at bounding box center [86, 175] width 35 height 14
type input "625"
click at [155, 229] on div "x ​" at bounding box center [144, 239] width 151 height 26
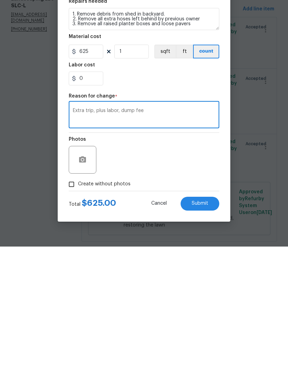
type textarea "Extra trip, plus labor, dump fee"
click at [201, 256] on div "Photos" at bounding box center [144, 278] width 151 height 45
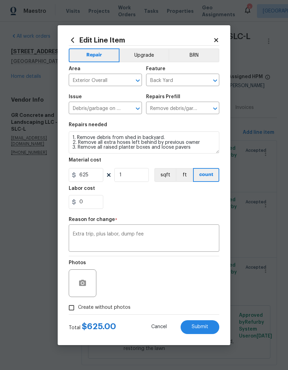
click at [206, 327] on span "Submit" at bounding box center [200, 326] width 17 height 5
type input "275"
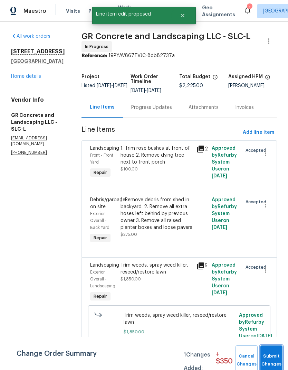
click at [269, 356] on button "Submit Changes" at bounding box center [272, 361] width 22 height 30
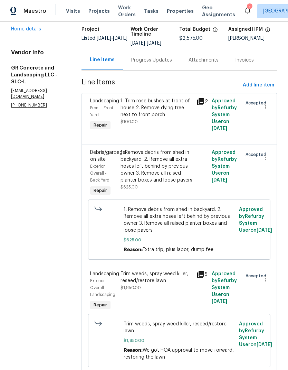
scroll to position [47, 0]
click at [33, 27] on link "Home details" at bounding box center [26, 29] width 30 height 5
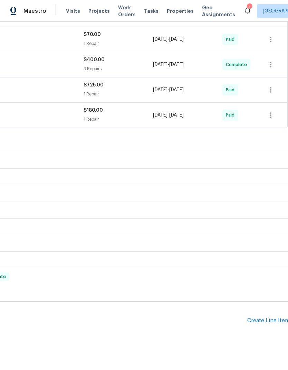
scroll to position [228, 101]
click at [270, 318] on div "Create Line Item" at bounding box center [269, 321] width 43 height 7
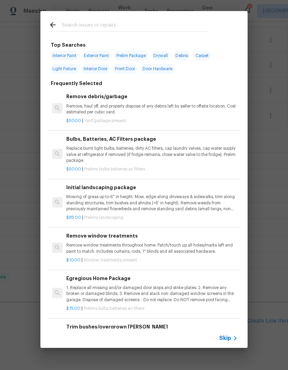
click at [118, 27] on input "text" at bounding box center [135, 26] width 147 height 10
click at [116, 28] on input "text" at bounding box center [135, 26] width 147 height 10
type input "Foundat"
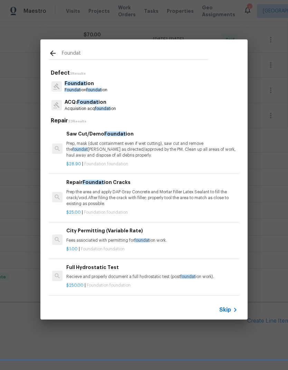
click at [101, 86] on p "Foundat ion" at bounding box center [86, 83] width 43 height 7
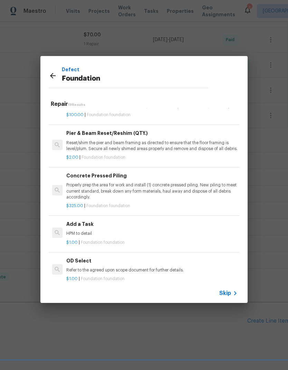
scroll to position [468, 0]
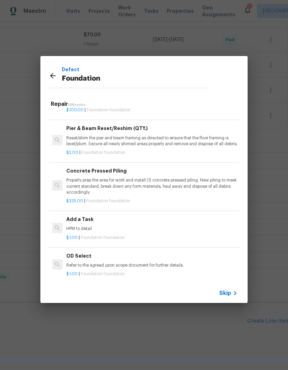
click at [113, 229] on p "HPM to detail" at bounding box center [152, 229] width 172 height 6
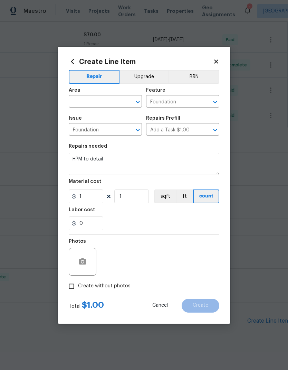
click at [107, 100] on input "text" at bounding box center [96, 102] width 54 height 11
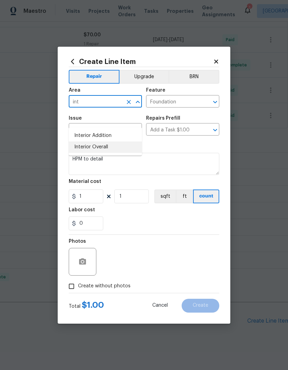
click at [115, 141] on li "Interior Overall" at bounding box center [105, 146] width 73 height 11
type input "Interior Overall"
click at [131, 104] on icon "Clear" at bounding box center [129, 102] width 7 height 7
click at [115, 130] on li "Finished basement" at bounding box center [105, 135] width 73 height 11
type input "Finished basement"
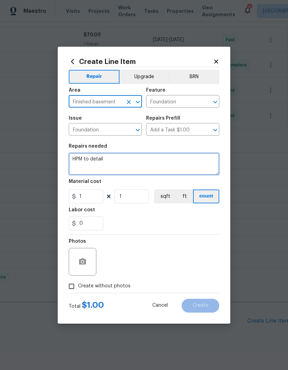
click at [96, 161] on textarea "HPM to detail" at bounding box center [144, 164] width 151 height 22
click at [102, 160] on textarea "HPM to detail" at bounding box center [144, 164] width 151 height 22
click at [102, 159] on textarea "HPM to detail" at bounding box center [144, 164] width 151 height 22
click at [101, 161] on textarea "HPM to detail" at bounding box center [144, 164] width 151 height 22
click at [83, 156] on textarea "HPM to detail" at bounding box center [144, 164] width 151 height 22
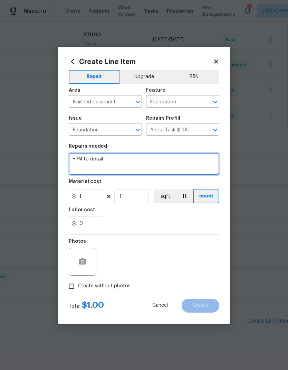
click at [82, 156] on textarea "HPM to detail" at bounding box center [144, 164] width 151 height 22
click at [85, 161] on textarea "HPM to detail" at bounding box center [144, 164] width 151 height 22
click at [85, 163] on textarea at bounding box center [144, 164] width 151 height 22
click at [87, 160] on textarea at bounding box center [144, 164] width 151 height 22
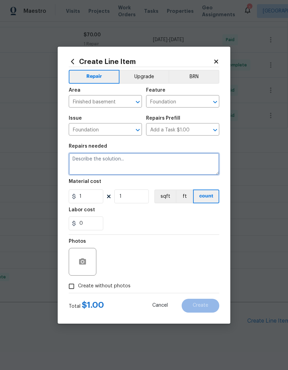
paste textarea "scott.beirdneau Your change order for 53 W Lake View Terrace Rd Saratoga Spring…"
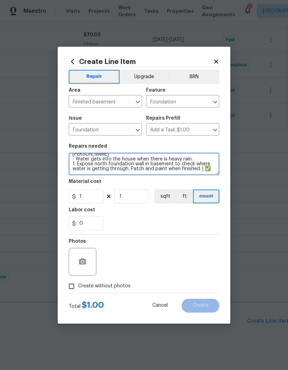
scroll to position [19, 0]
click at [213, 168] on textarea "scott.beirdneau Your change order for 53 W Lake View Terrace Rd Saratoga Spring…" at bounding box center [144, 164] width 151 height 22
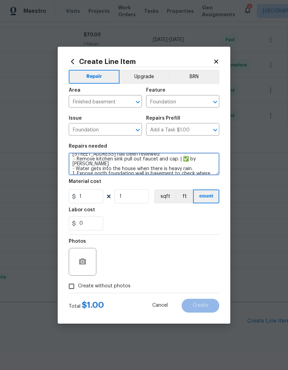
scroll to position [9, 0]
click at [108, 164] on textarea "scott.beirdneau Your change order for 53 W Lake View Terrace Rd Saratoga Spring…" at bounding box center [144, 164] width 151 height 22
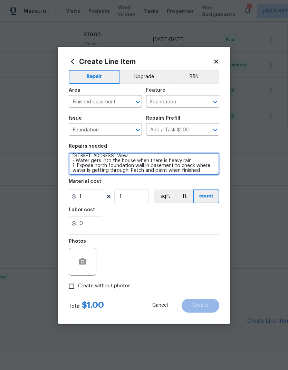
scroll to position [3, 0]
click at [77, 162] on textarea "- Water gets into the house when there is heavy rain. 1. Expose north foundatio…" at bounding box center [144, 164] width 151 height 22
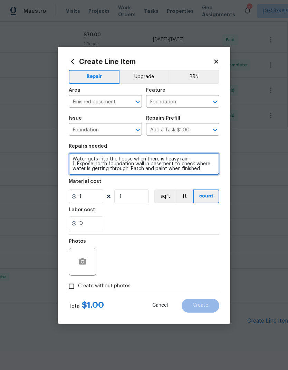
scroll to position [0, 0]
click at [205, 171] on textarea "Water gets into the house when there is heavy rain. 1. Expose north foundation …" at bounding box center [144, 164] width 151 height 22
type textarea "Water gets into the house when there is heavy rain. 1. Expose north foundation …"
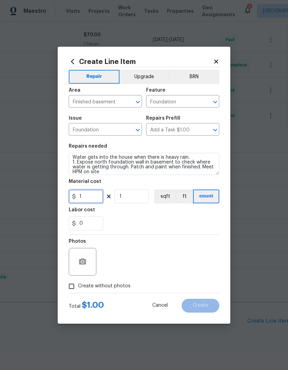
click at [92, 197] on input "1" at bounding box center [86, 197] width 35 height 14
type input "300"
click at [179, 217] on div "Labor cost" at bounding box center [144, 212] width 151 height 9
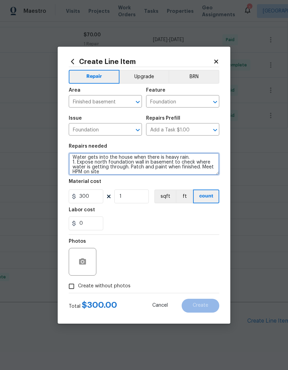
click at [121, 174] on textarea "Water gets into the house when there is heavy rain. 1. Expose north foundation …" at bounding box center [144, 164] width 151 height 22
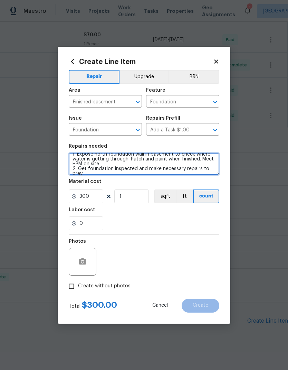
scroll to position [11, 0]
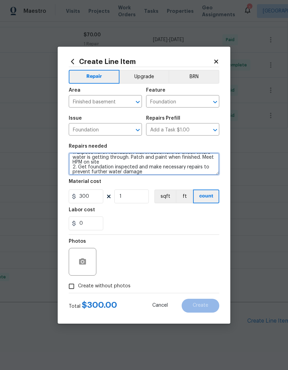
type textarea "Water gets into the house when there is heavy rain. 1. Expose north foundation …"
click at [182, 213] on div "Labor cost" at bounding box center [144, 212] width 151 height 9
click at [71, 287] on input "Create without photos" at bounding box center [71, 286] width 13 height 13
checkbox input "true"
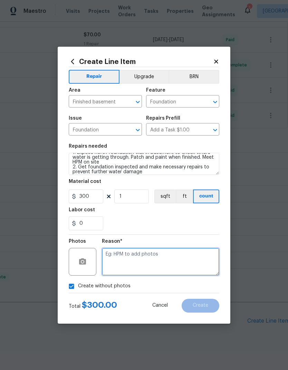
click at [174, 257] on textarea at bounding box center [161, 262] width 118 height 28
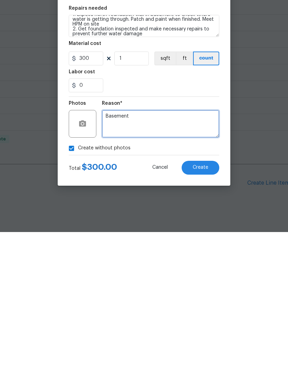
type textarea "Basement"
click at [211, 299] on button "Create" at bounding box center [201, 306] width 38 height 14
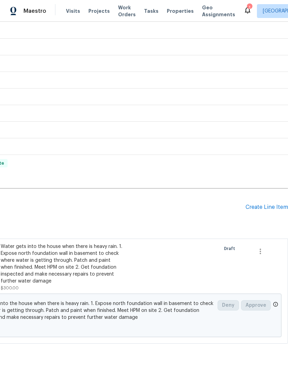
scroll to position [342, 102]
click at [270, 204] on div "Create Line Item" at bounding box center [267, 207] width 43 height 7
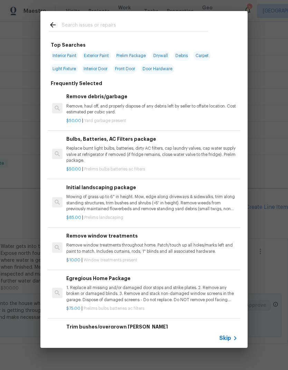
click at [150, 22] on input "text" at bounding box center [135, 26] width 147 height 10
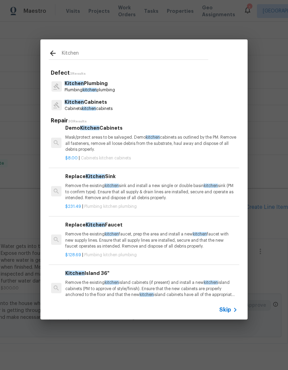
type input "Kitchen"
click at [124, 86] on div "Kitchen Plumbing Plumbing kitchen plumbing" at bounding box center [144, 86] width 191 height 19
click at [103, 81] on p "Kitchen Plumbing" at bounding box center [90, 83] width 50 height 7
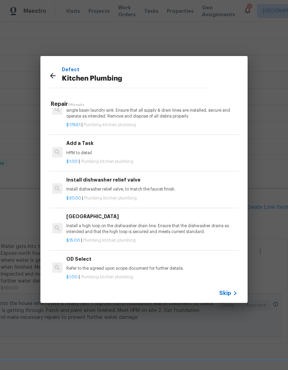
scroll to position [307, 0]
click at [115, 150] on p "HPM to detail" at bounding box center [152, 153] width 172 height 6
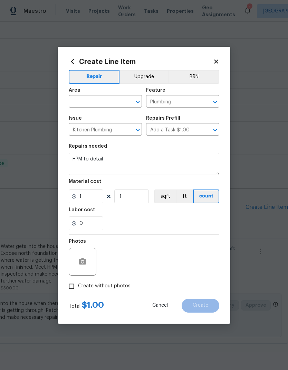
click at [100, 101] on input "text" at bounding box center [96, 102] width 54 height 11
click at [97, 139] on li "Kitchen" at bounding box center [105, 144] width 73 height 11
type input "Kitchen"
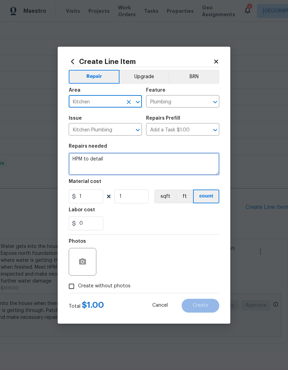
click at [91, 154] on textarea "HPM to detail" at bounding box center [144, 164] width 151 height 22
click at [93, 160] on textarea "HPM to detail" at bounding box center [144, 164] width 151 height 22
click at [92, 160] on textarea "HPM to detail" at bounding box center [144, 164] width 151 height 22
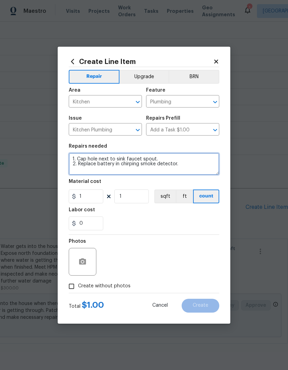
type textarea "1. Cap hole next to sink faucet spout. 2. Replace battery in chirping smoke det…"
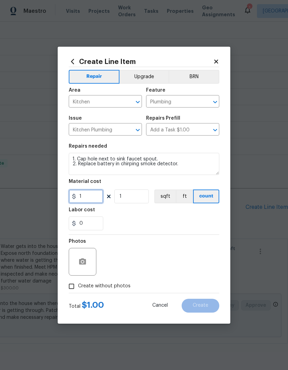
click at [90, 194] on input "1" at bounding box center [86, 197] width 35 height 14
click at [94, 192] on input "1" at bounding box center [86, 197] width 35 height 14
click at [88, 199] on input "1" at bounding box center [86, 197] width 35 height 14
type input "35"
click at [162, 217] on div "0" at bounding box center [144, 224] width 151 height 14
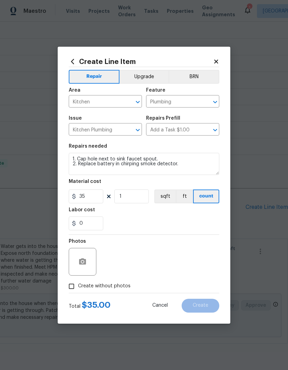
click at [73, 287] on input "Create without photos" at bounding box center [71, 286] width 13 height 13
checkbox input "true"
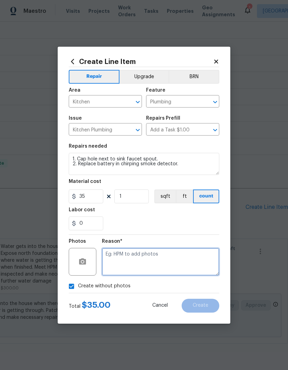
click at [171, 263] on textarea at bounding box center [161, 262] width 118 height 28
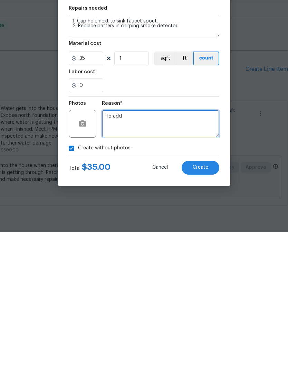
type textarea "To add"
click at [199, 299] on button "Create" at bounding box center [201, 306] width 38 height 14
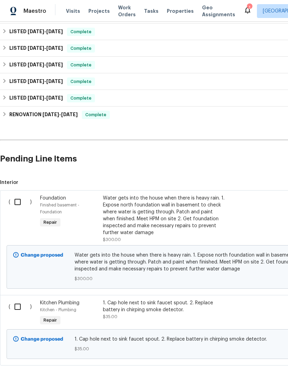
scroll to position [390, 0]
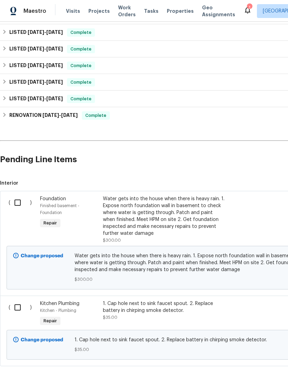
click at [18, 195] on input "checkbox" at bounding box center [20, 202] width 20 height 15
checkbox input "true"
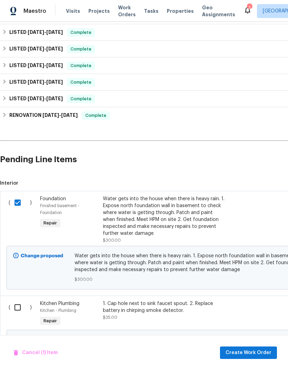
click at [18, 300] on input "checkbox" at bounding box center [20, 307] width 20 height 15
checkbox input "true"
click at [261, 357] on button "Create Work Order" at bounding box center [248, 353] width 57 height 13
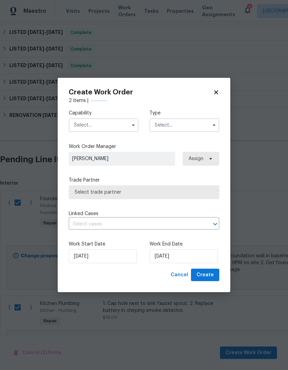
checkbox input "false"
click at [107, 122] on input "text" at bounding box center [104, 125] width 70 height 14
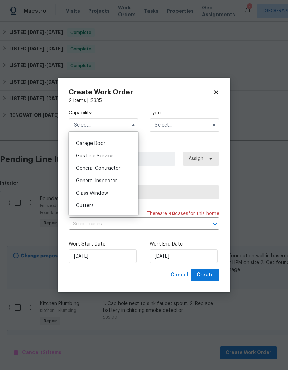
scroll to position [302, 0]
click at [122, 168] on div "General Contractor" at bounding box center [104, 168] width 66 height 12
type input "General Contractor"
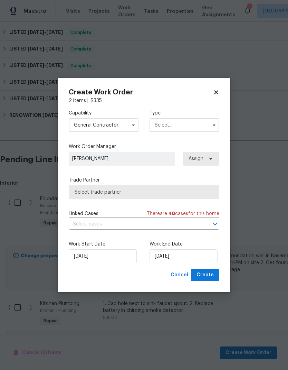
click at [190, 123] on input "text" at bounding box center [185, 125] width 70 height 14
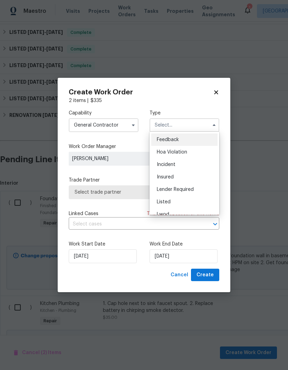
click at [182, 201] on div "Listed" at bounding box center [184, 202] width 66 height 12
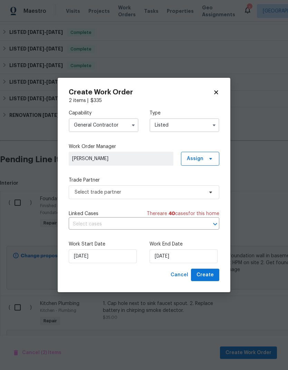
type input "Listed"
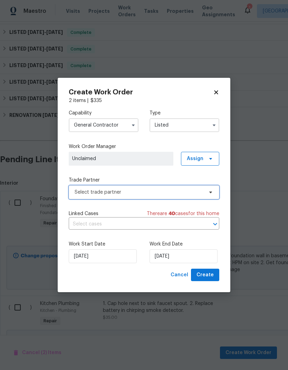
click at [161, 189] on span "Select trade partner" at bounding box center [139, 192] width 129 height 7
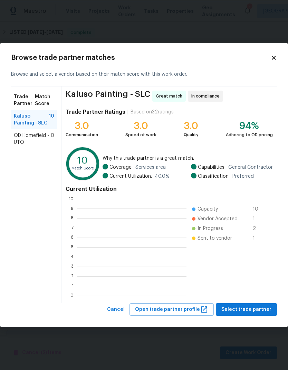
scroll to position [1, 1]
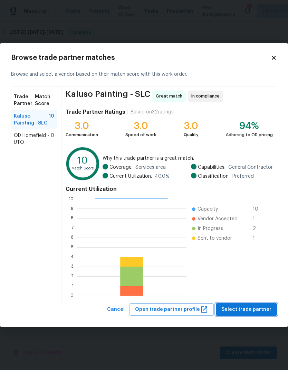
click at [254, 308] on span "Select trade partner" at bounding box center [247, 309] width 50 height 9
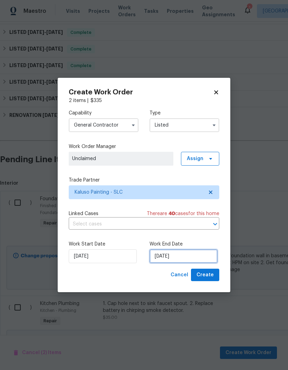
click at [201, 260] on input "[DATE]" at bounding box center [184, 256] width 68 height 14
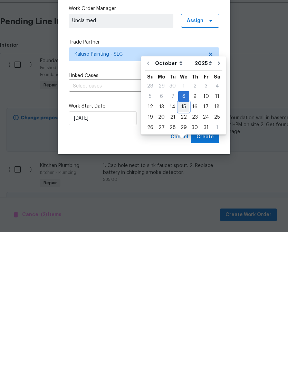
click at [185, 240] on div "15" at bounding box center [183, 245] width 11 height 10
type input "[DATE]"
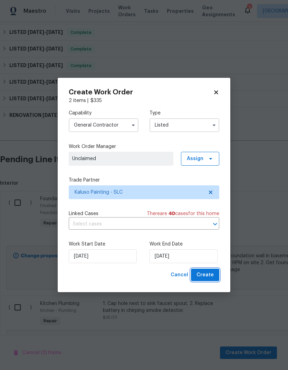
click at [214, 276] on span "Create" at bounding box center [205, 275] width 17 height 9
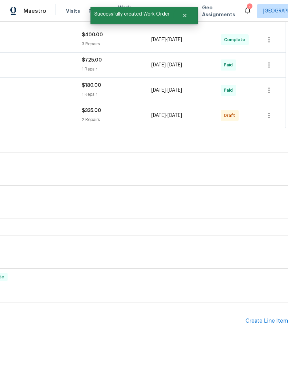
scroll to position [254, 102]
click at [272, 111] on icon "button" at bounding box center [269, 115] width 8 height 8
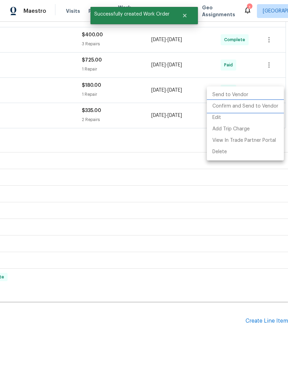
click at [263, 108] on li "Confirm and Send to Vendor" at bounding box center [245, 106] width 77 height 11
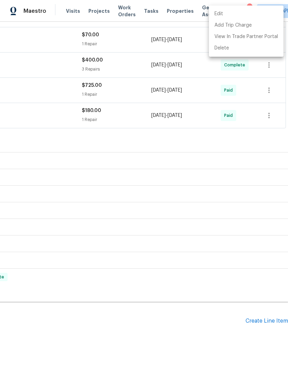
click at [234, 125] on div at bounding box center [144, 185] width 288 height 370
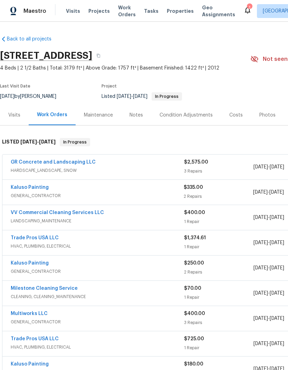
scroll to position [0, 0]
click at [37, 185] on link "Kaluso Painting" at bounding box center [30, 187] width 38 height 5
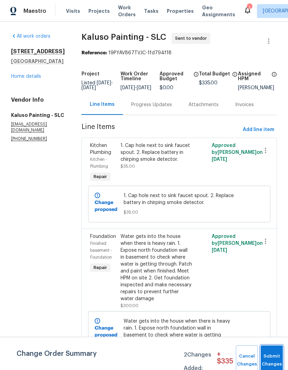
click at [275, 359] on button "Submit Changes" at bounding box center [272, 361] width 22 height 30
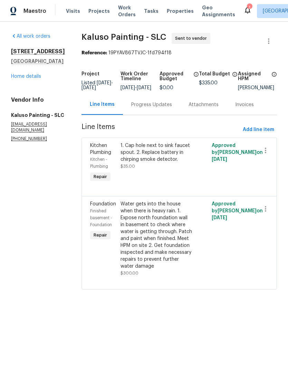
click at [156, 108] on div "Progress Updates" at bounding box center [151, 104] width 41 height 7
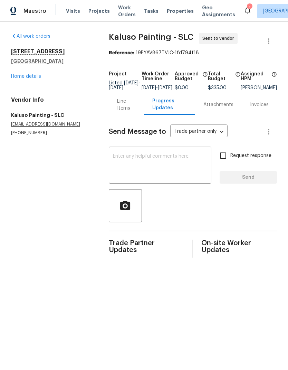
click at [155, 162] on textarea at bounding box center [160, 166] width 94 height 24
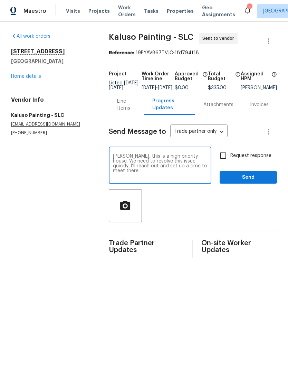
type textarea "Carlos, this is a high priority house. We need to resolve this issue quickly. I…"
click at [225, 163] on input "Request response" at bounding box center [223, 155] width 15 height 15
checkbox input "true"
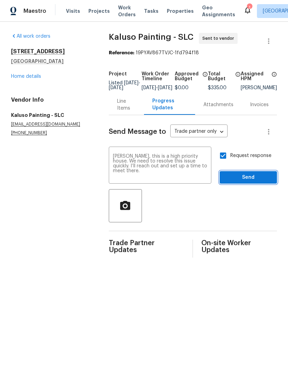
click at [257, 180] on span "Send" at bounding box center [249, 177] width 46 height 9
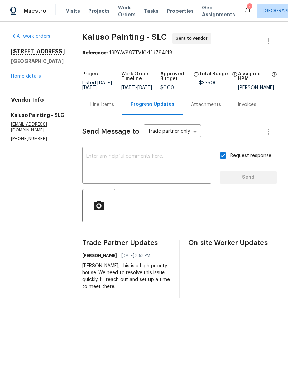
click at [32, 79] on link "Home details" at bounding box center [26, 76] width 30 height 5
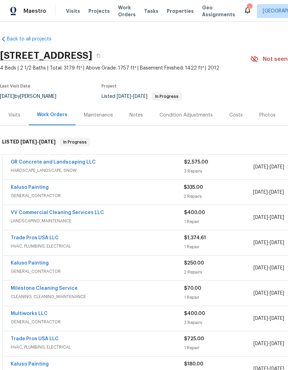
click at [145, 123] on div "Notes" at bounding box center [136, 115] width 30 height 20
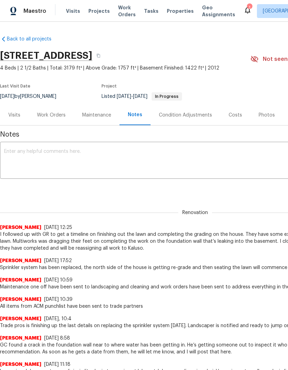
click at [54, 119] on div "Work Orders" at bounding box center [51, 115] width 29 height 7
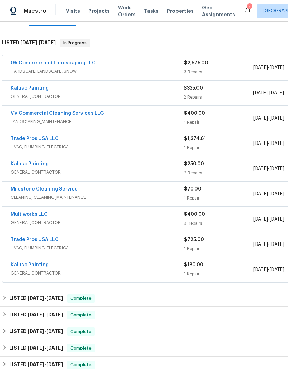
scroll to position [100, 0]
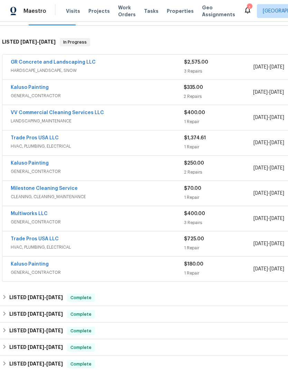
click at [50, 140] on link "Trade Pros USA LLC" at bounding box center [35, 138] width 48 height 5
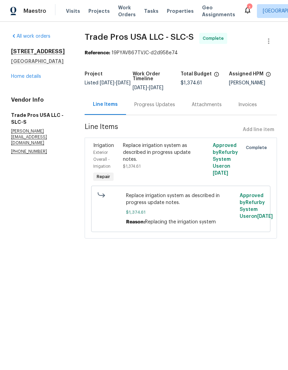
click at [162, 108] on div "Progress Updates" at bounding box center [155, 104] width 41 height 7
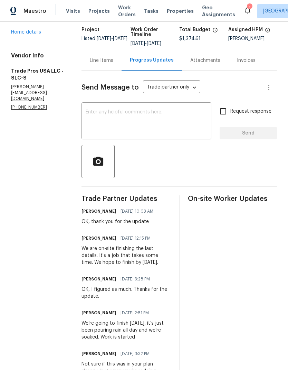
scroll to position [53, 0]
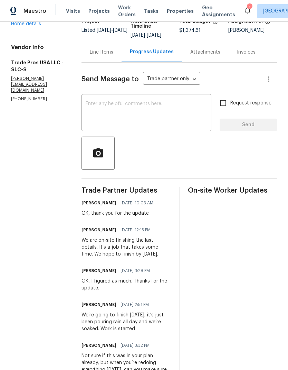
click at [147, 109] on textarea at bounding box center [147, 113] width 122 height 24
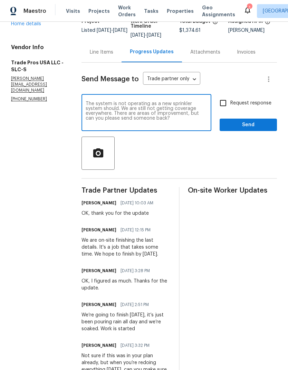
click at [158, 122] on textarea "The system is not operating as a new sprinkler system should. We are still not …" at bounding box center [147, 113] width 122 height 24
type textarea "The system is not operating as a new sprinkler system should. We are still not …"
click at [127, 114] on textarea "The system is not operating as a new sprinkler system should. We are still not …" at bounding box center [147, 113] width 122 height 24
click at [128, 112] on textarea "The system is not operating as a new sprinkler system should. We are still not …" at bounding box center [147, 113] width 122 height 24
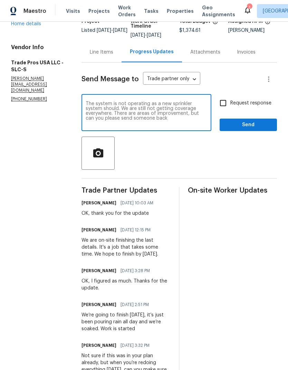
click at [128, 112] on textarea "The system is not operating as a new sprinkler system should. We are still not …" at bounding box center [147, 113] width 122 height 24
click at [132, 110] on textarea "The system is not operating as a new sprinkler system should. We are still not …" at bounding box center [147, 113] width 122 height 24
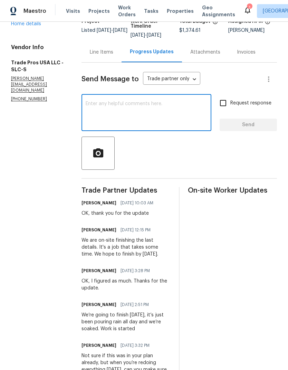
click at [28, 26] on link "Home details" at bounding box center [26, 23] width 30 height 5
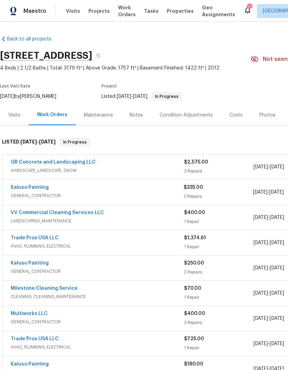
click at [136, 119] on div "Notes" at bounding box center [136, 115] width 13 height 7
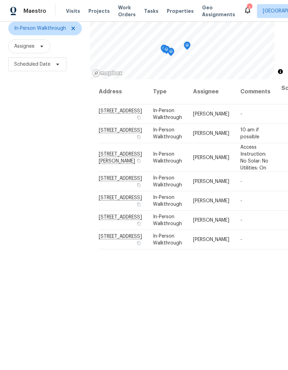
scroll to position [67, 0]
click at [71, 29] on icon at bounding box center [74, 29] width 6 height 6
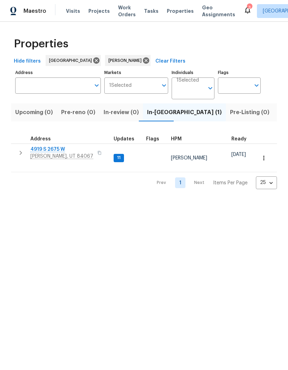
click at [118, 155] on span "11" at bounding box center [118, 158] width 9 height 6
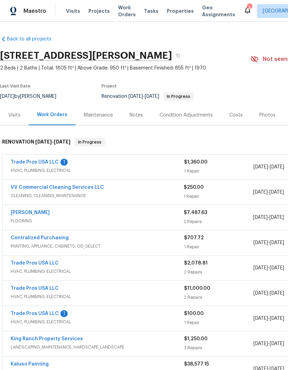
click at [48, 314] on link "Trade Pros USA LLC" at bounding box center [35, 313] width 48 height 5
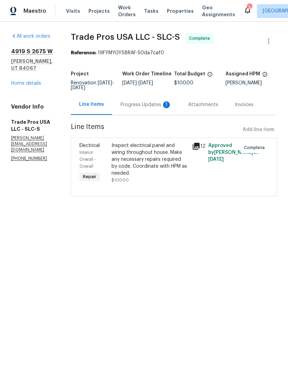
click at [156, 103] on div "Progress Updates 1" at bounding box center [146, 104] width 51 height 7
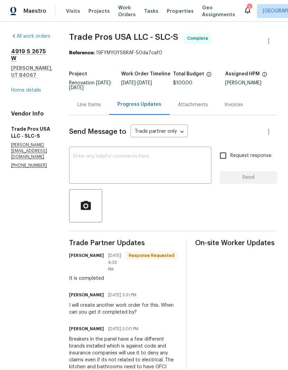
click at [35, 71] on div "[STREET_ADDRESS] Home details" at bounding box center [32, 71] width 42 height 46
click at [30, 88] on link "Home details" at bounding box center [26, 90] width 30 height 5
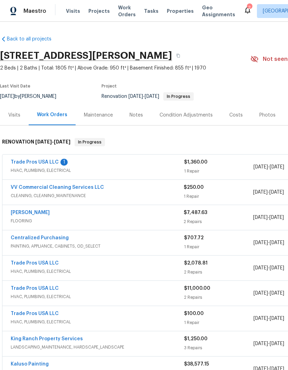
click at [46, 160] on link "Trade Pros USA LLC" at bounding box center [35, 162] width 48 height 5
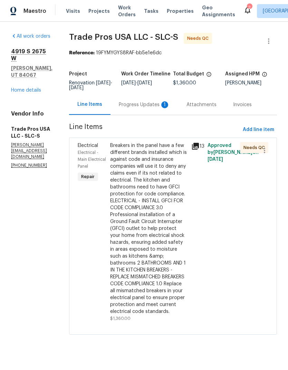
click at [148, 106] on div "Progress Updates 1" at bounding box center [144, 104] width 51 height 7
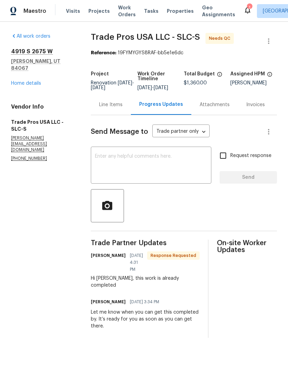
click at [153, 164] on textarea at bounding box center [151, 166] width 112 height 24
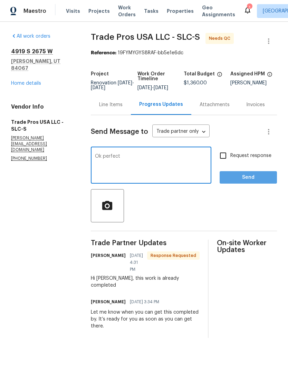
type textarea "Ok perfect"
click at [257, 182] on span "Send" at bounding box center [249, 177] width 46 height 9
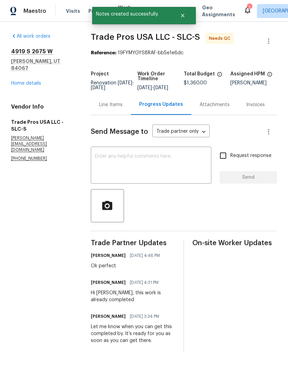
click at [34, 81] on link "Home details" at bounding box center [26, 83] width 30 height 5
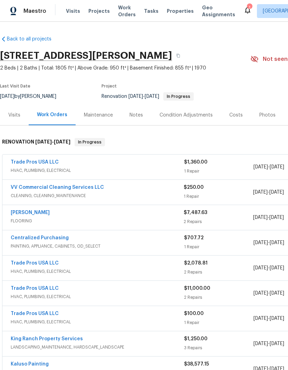
click at [47, 164] on link "Trade Pros USA LLC" at bounding box center [35, 162] width 48 height 5
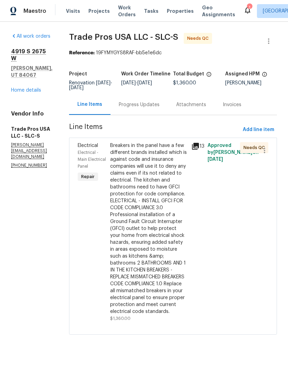
click at [159, 201] on div "Breakers in the panel have a few different brands installed which is against co…" at bounding box center [148, 228] width 77 height 173
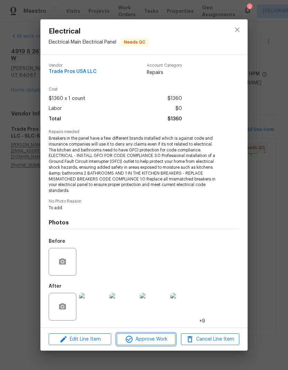
click at [159, 341] on span "Approve Work" at bounding box center [146, 339] width 54 height 9
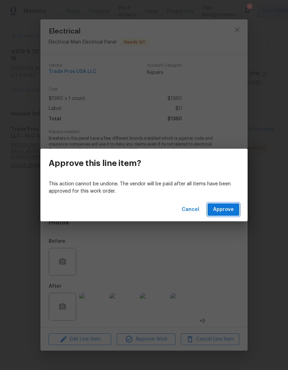
click at [232, 209] on span "Approve" at bounding box center [223, 209] width 21 height 9
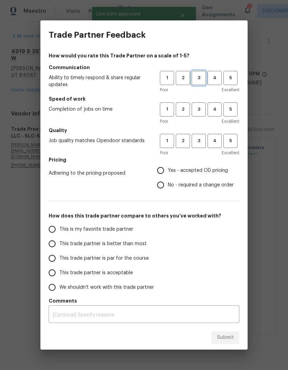
click at [202, 79] on span "3" at bounding box center [199, 78] width 13 height 8
click at [202, 107] on span "3" at bounding box center [199, 109] width 13 height 8
click at [204, 138] on span "3" at bounding box center [199, 141] width 13 height 8
click at [165, 169] on input "Yes - accepted OD pricing" at bounding box center [161, 170] width 15 height 15
radio input "true"
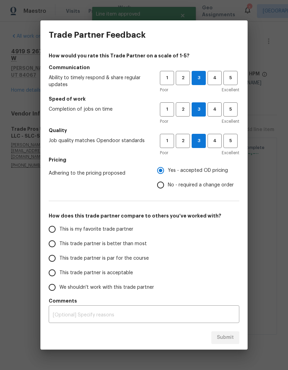
click at [53, 246] on input "This trade partner is better than most" at bounding box center [52, 244] width 15 height 15
click at [238, 343] on button "Submit" at bounding box center [226, 337] width 28 height 13
radio input "true"
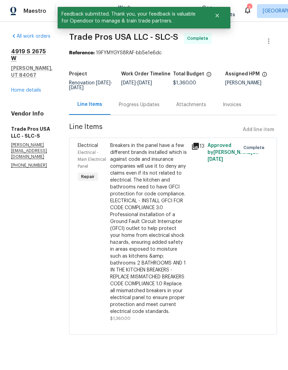
click at [30, 88] on link "Home details" at bounding box center [26, 90] width 30 height 5
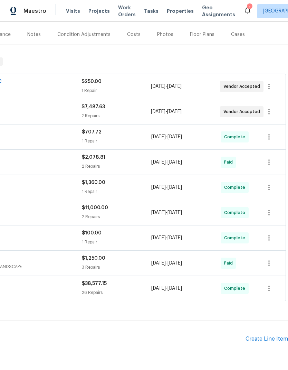
scroll to position [81, 102]
